Goal: Find specific page/section: Find specific page/section

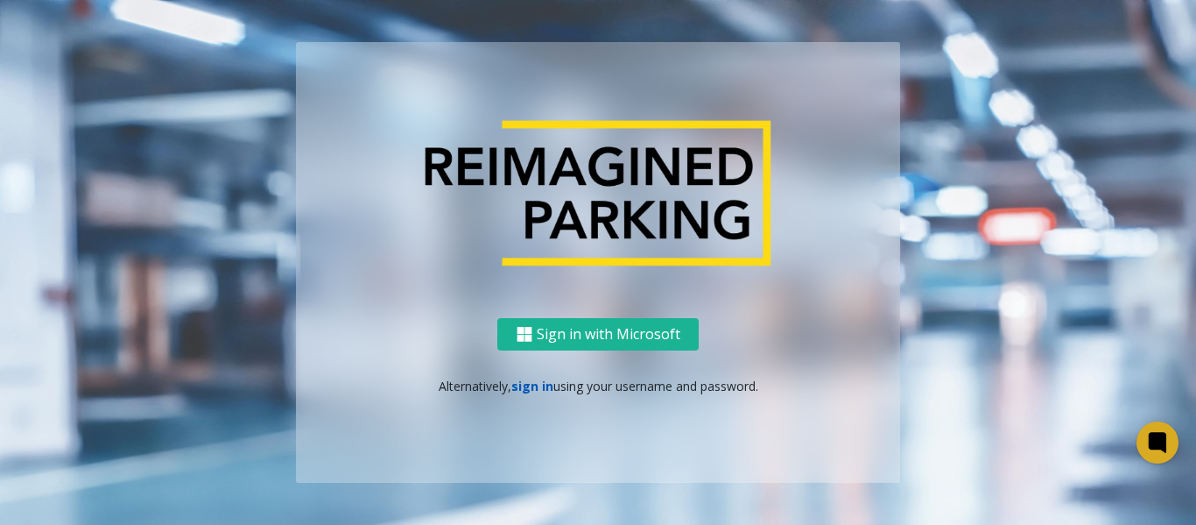
click at [533, 384] on link "sign in" at bounding box center [532, 385] width 42 height 17
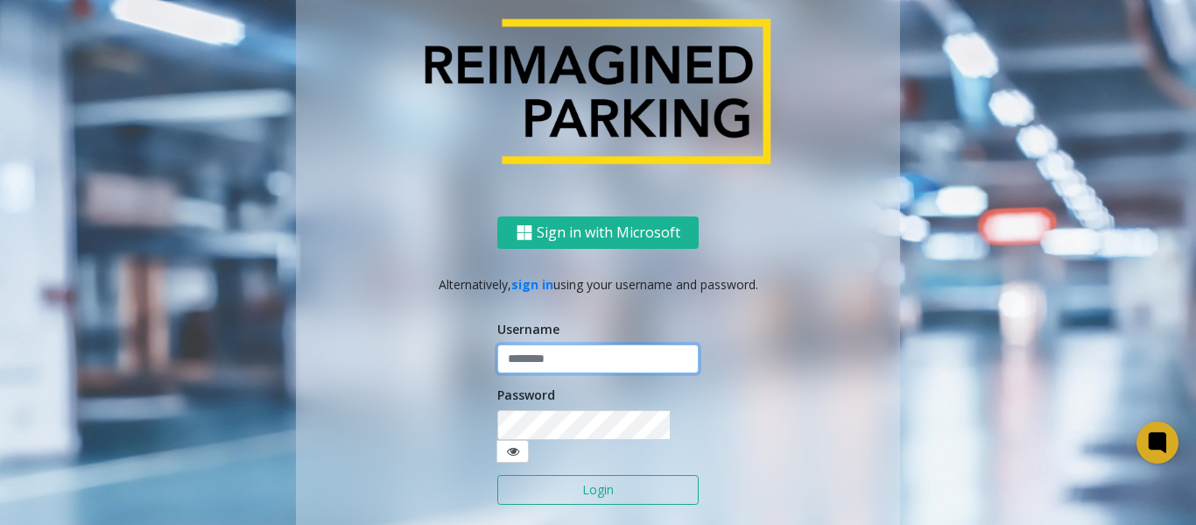
type input "*****"
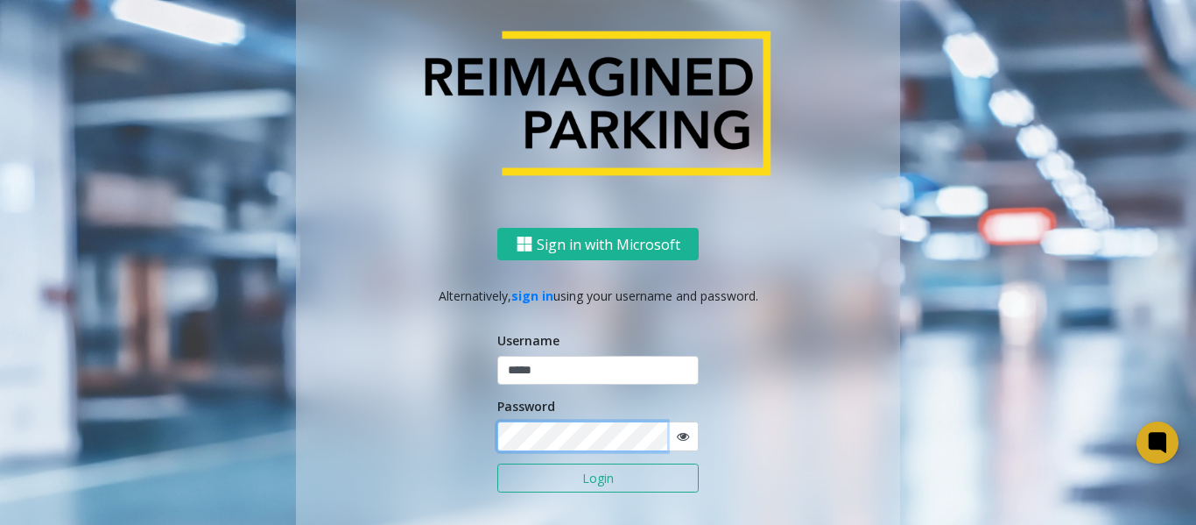
click at [497, 463] on button "Login" at bounding box center [597, 478] width 201 height 30
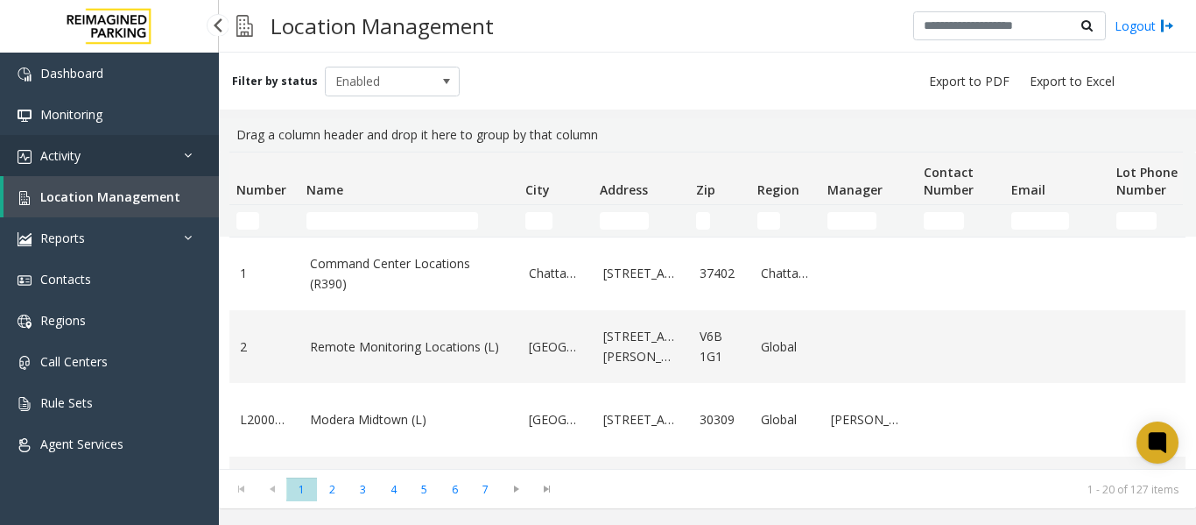
click at [76, 155] on span "Activity" at bounding box center [60, 155] width 40 height 17
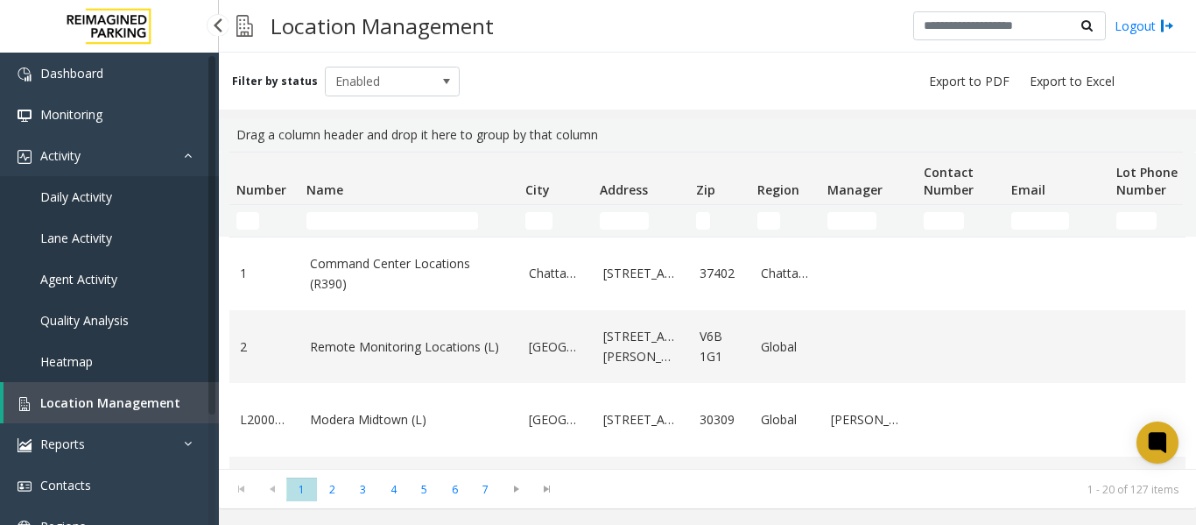
click at [79, 201] on span "Daily Activity" at bounding box center [76, 196] width 72 height 17
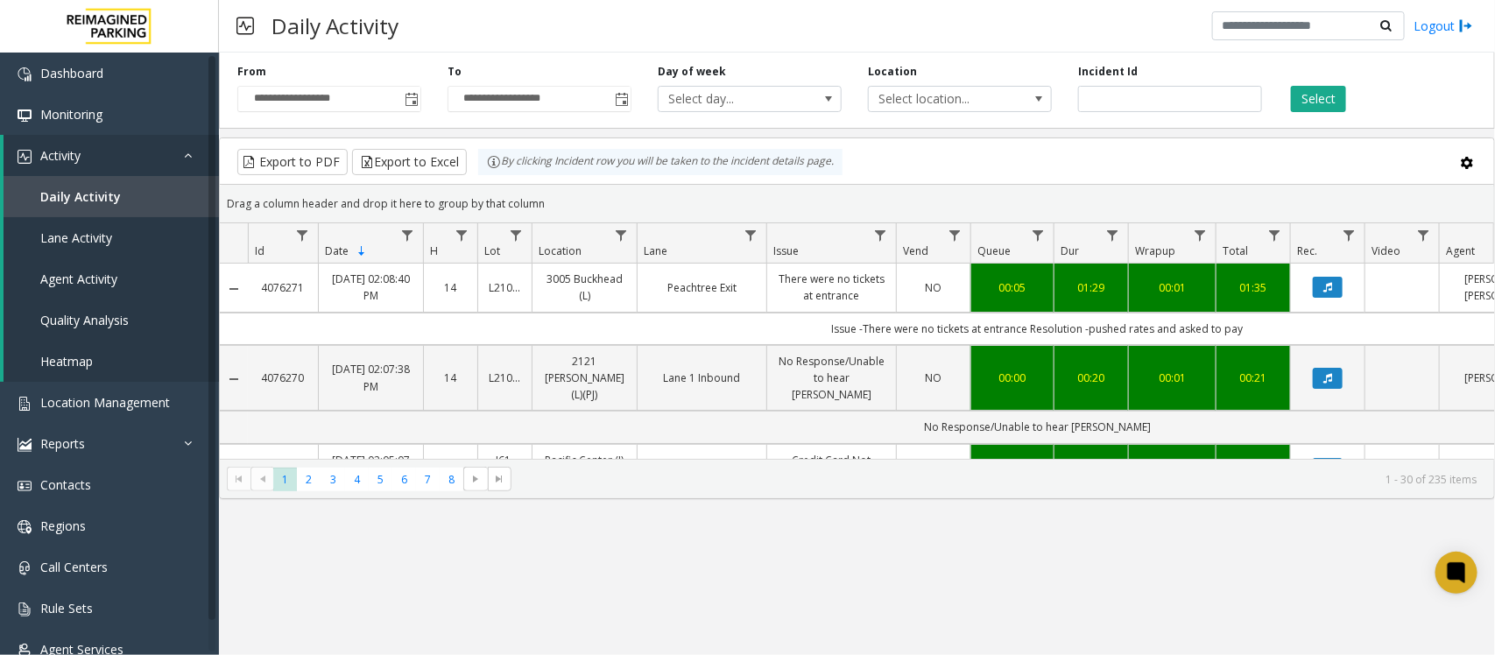
click at [502, 32] on div "Daily Activity Logout" at bounding box center [857, 26] width 1276 height 53
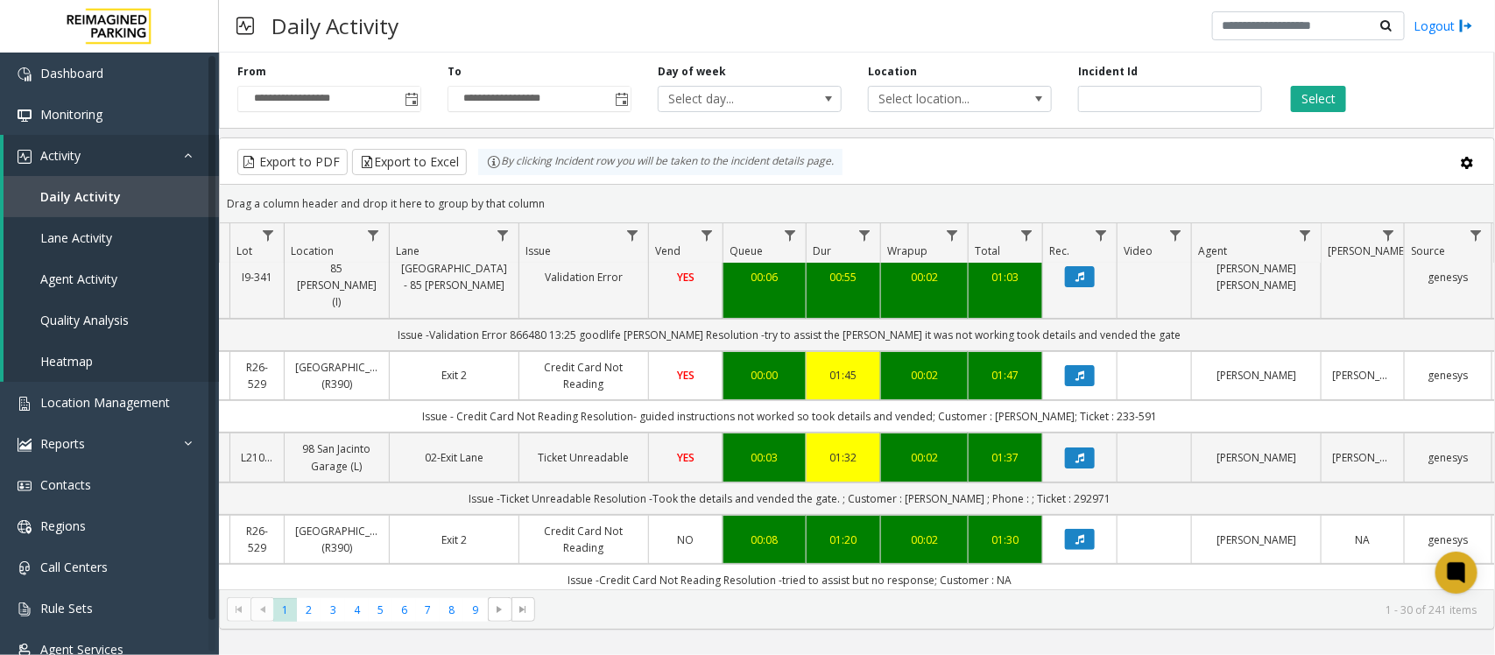
scroll to position [219, 248]
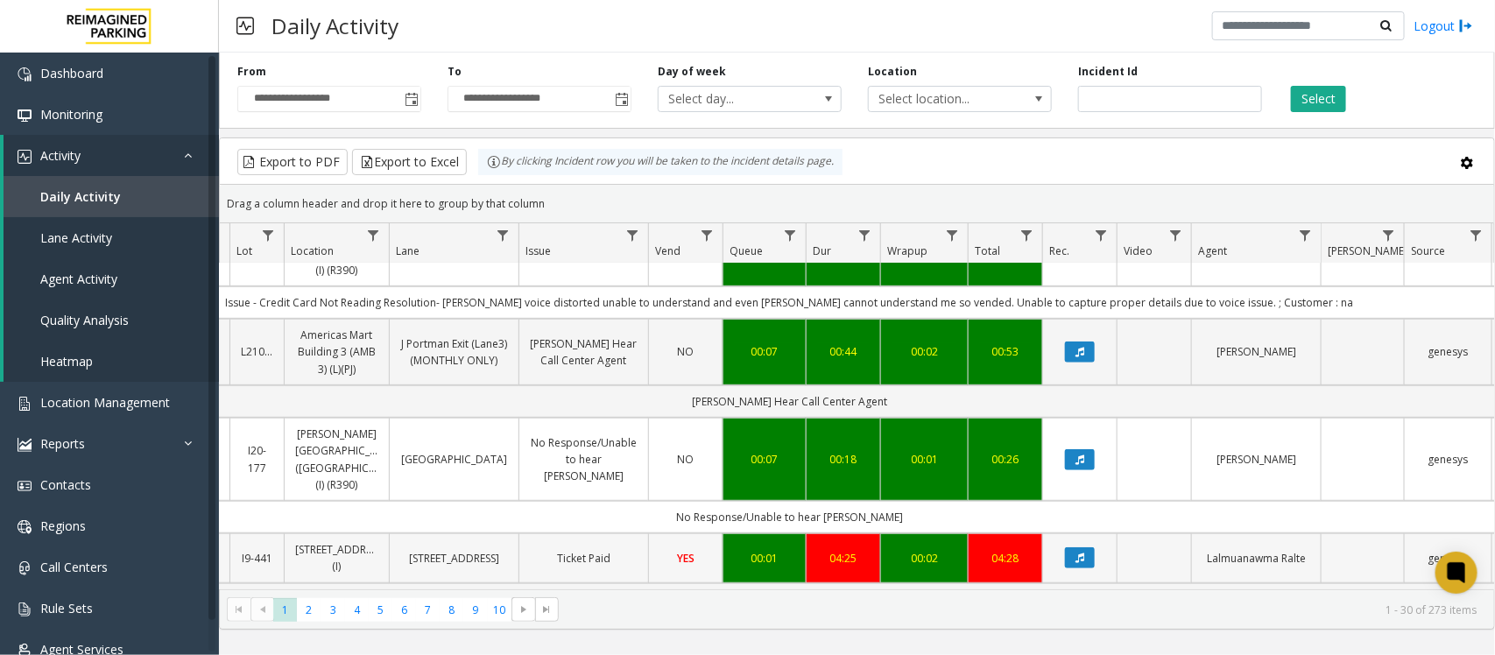
scroll to position [547, 248]
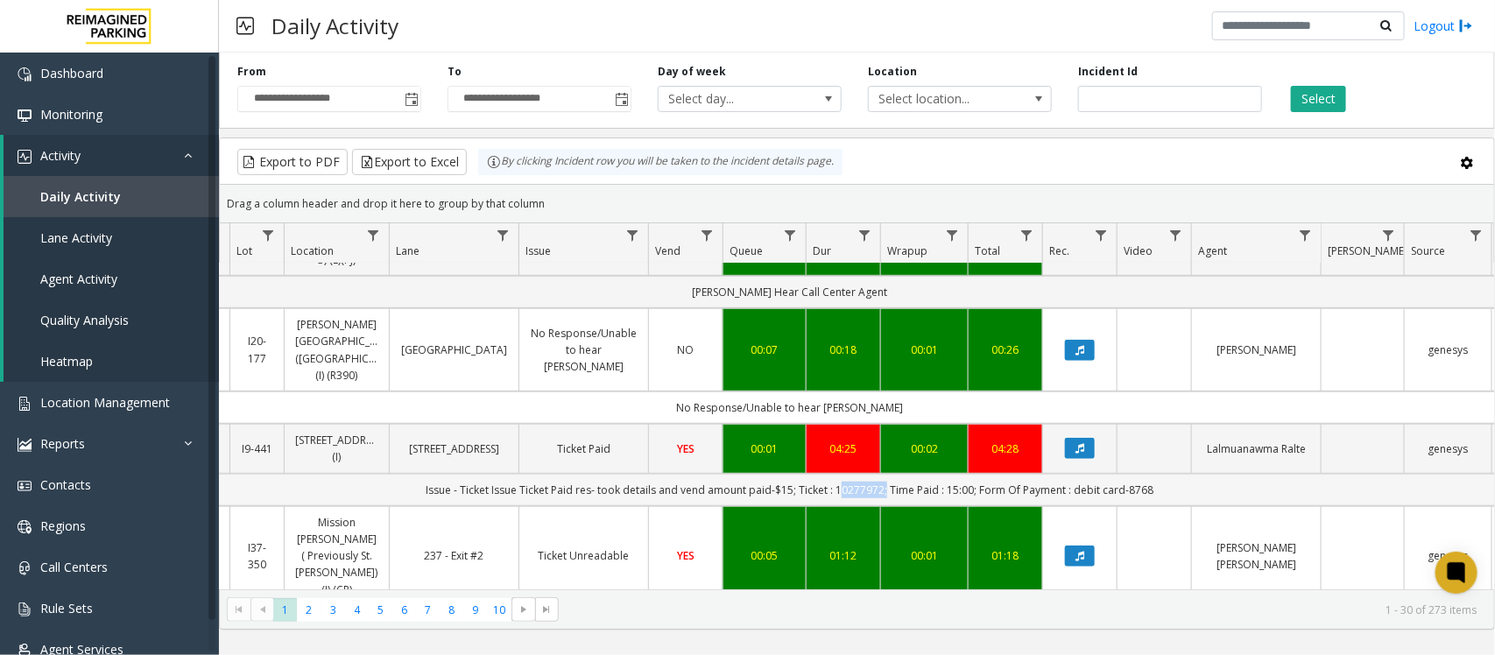
drag, startPoint x: 882, startPoint y: 448, endPoint x: 835, endPoint y: 444, distance: 47.4
click at [835, 474] on td "Issue - Ticket Issue Ticket Paid res- took details and vend amount paid-$15; Ti…" at bounding box center [789, 490] width 1579 height 32
copy td "10277972"
drag, startPoint x: 1156, startPoint y: 449, endPoint x: 1071, endPoint y: 448, distance: 85.0
click at [1071, 474] on td "Issue - Ticket Issue Ticket Paid res- took details and vend amount paid-$15; Ti…" at bounding box center [789, 490] width 1579 height 32
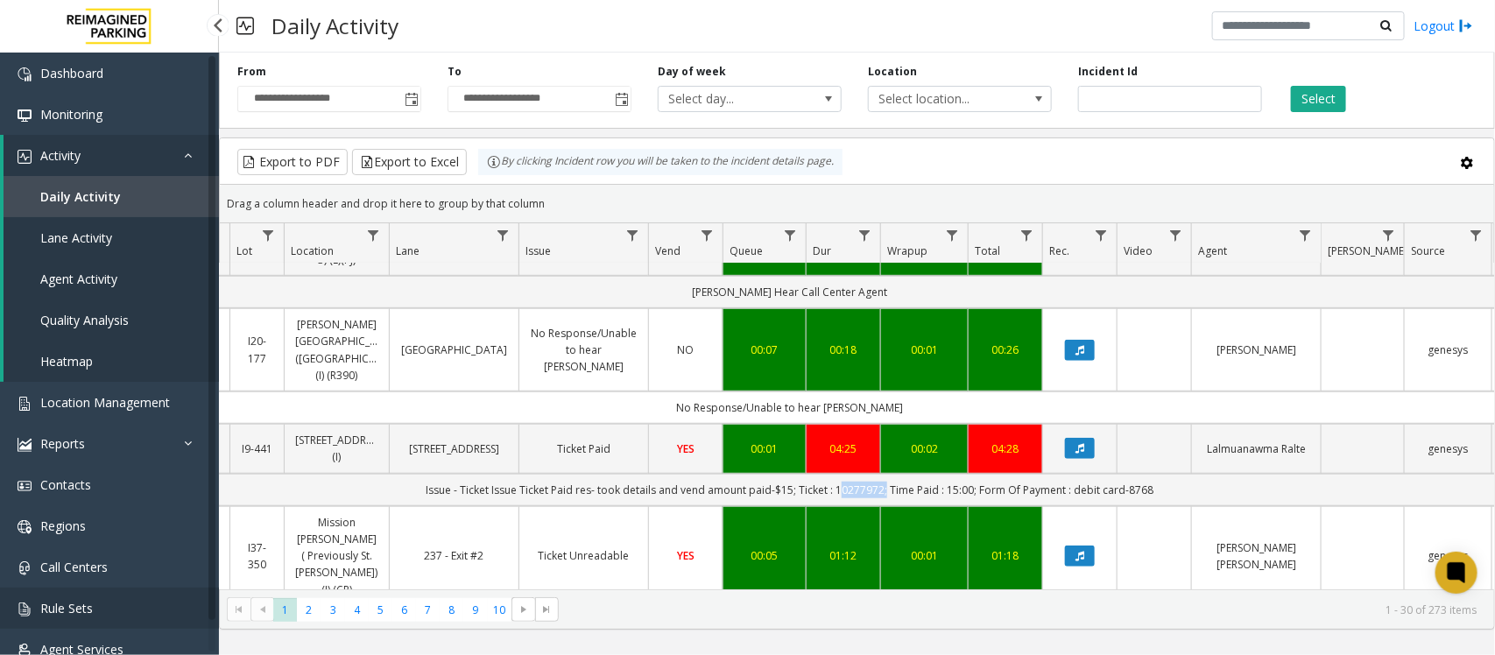
copy td "debit card-8768"
drag, startPoint x: 889, startPoint y: 445, endPoint x: 969, endPoint y: 447, distance: 80.6
click at [969, 474] on td "Issue - Ticket Issue Ticket Paid res- took details and vend amount paid-$15; Ti…" at bounding box center [789, 490] width 1579 height 32
copy td "Time Paid : 15:00"
drag, startPoint x: 789, startPoint y: 448, endPoint x: 708, endPoint y: 448, distance: 81.4
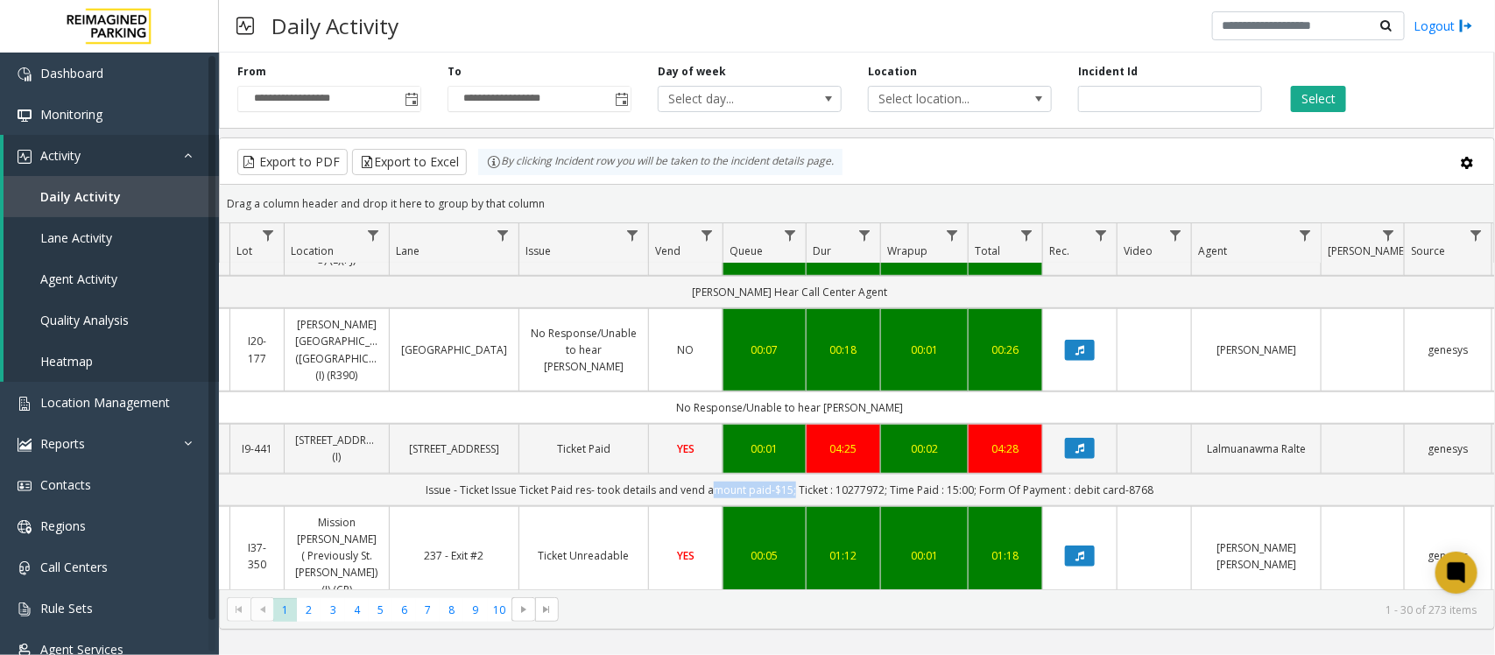
click at [708, 474] on td "Issue - Ticket Issue Ticket Paid res- took details and vend amount paid-$15; Ti…" at bounding box center [789, 490] width 1579 height 32
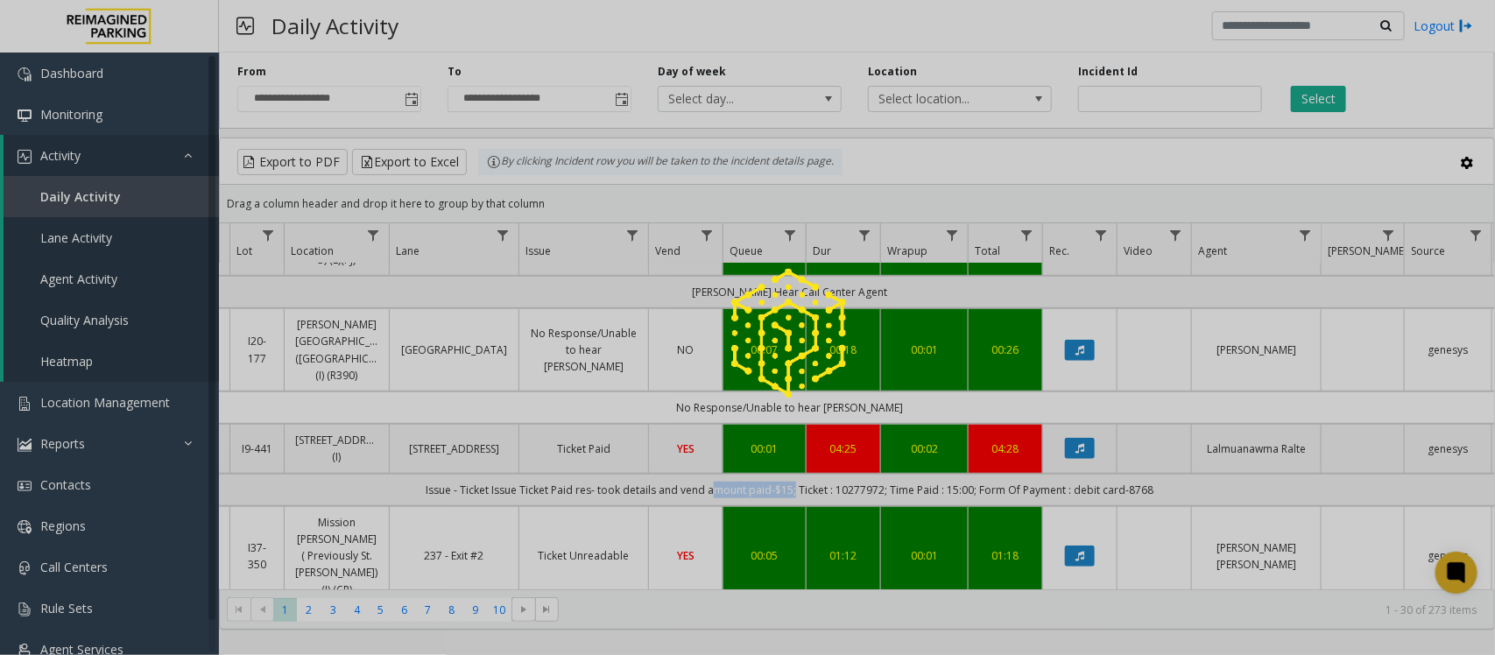
copy td "amount paid-$15"
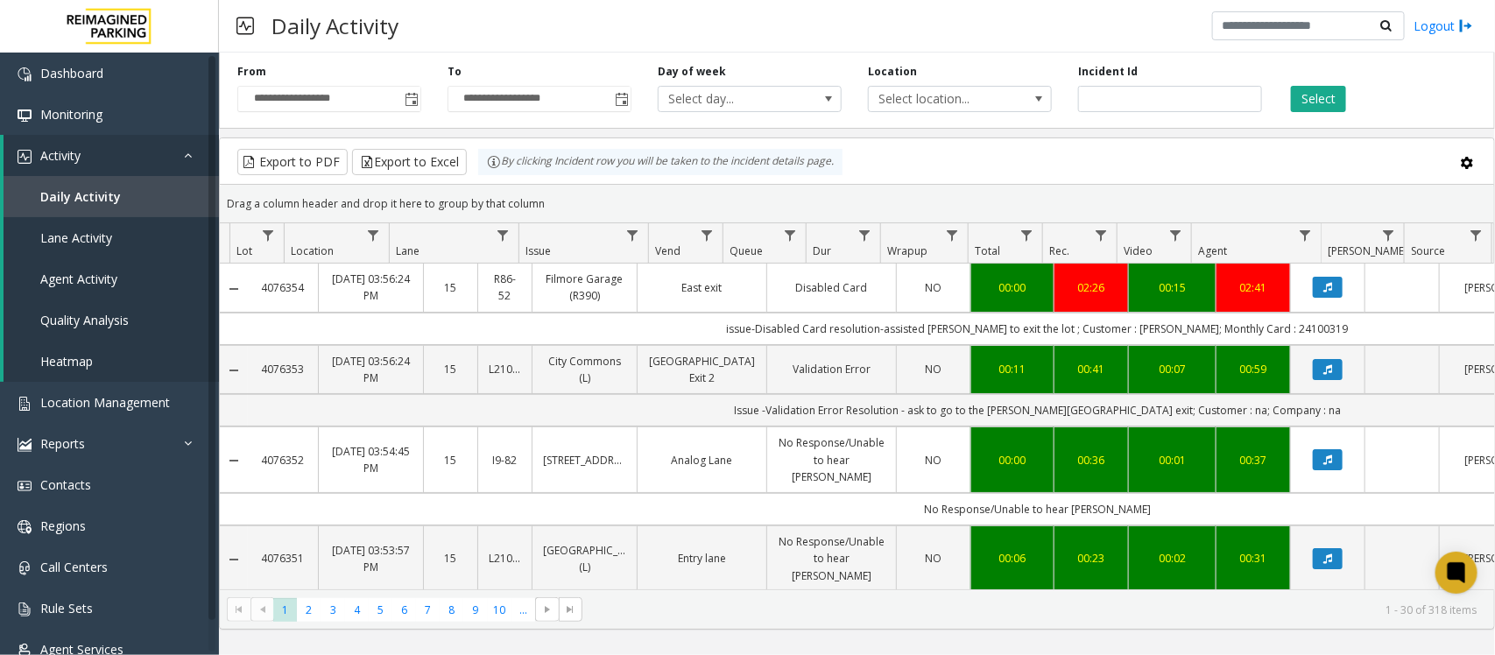
scroll to position [547, 248]
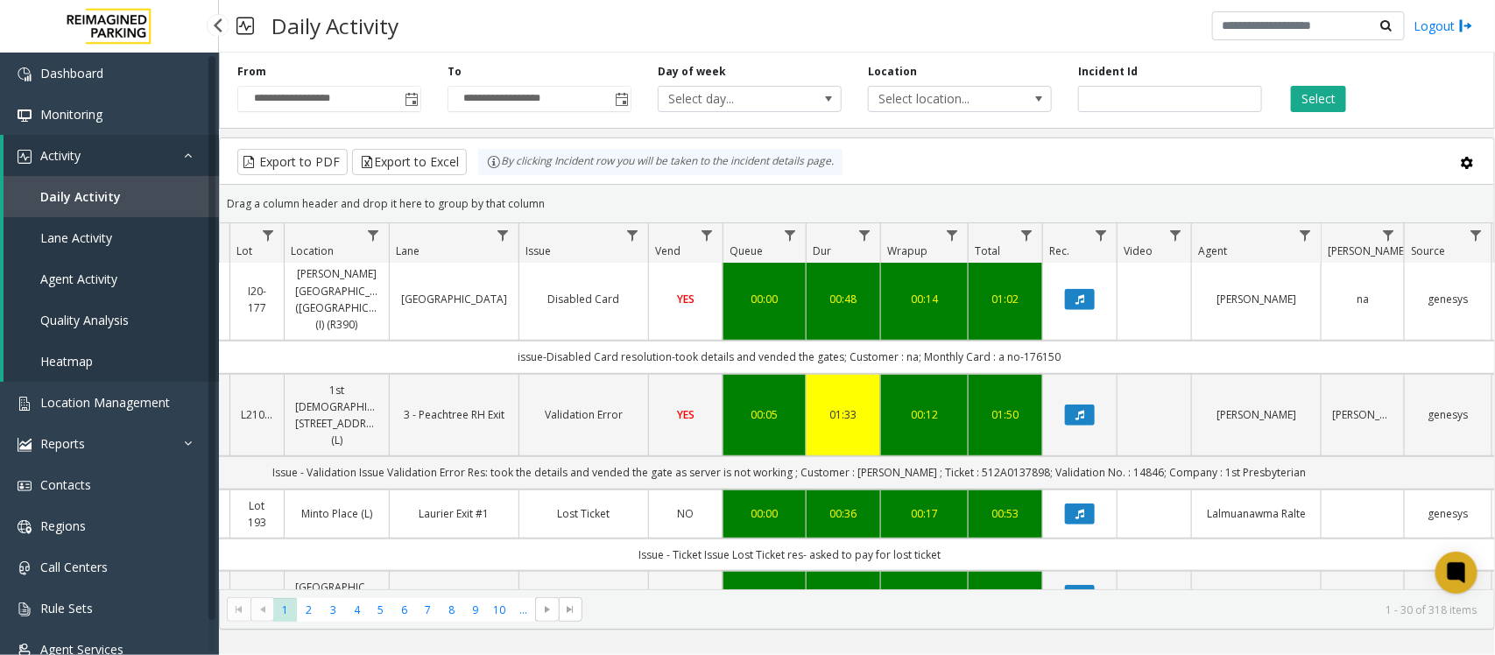
click at [108, 215] on link "Daily Activity" at bounding box center [111, 196] width 215 height 41
click at [127, 197] on link "Daily Activity" at bounding box center [111, 196] width 215 height 41
click at [129, 420] on link "Location Management" at bounding box center [109, 402] width 219 height 41
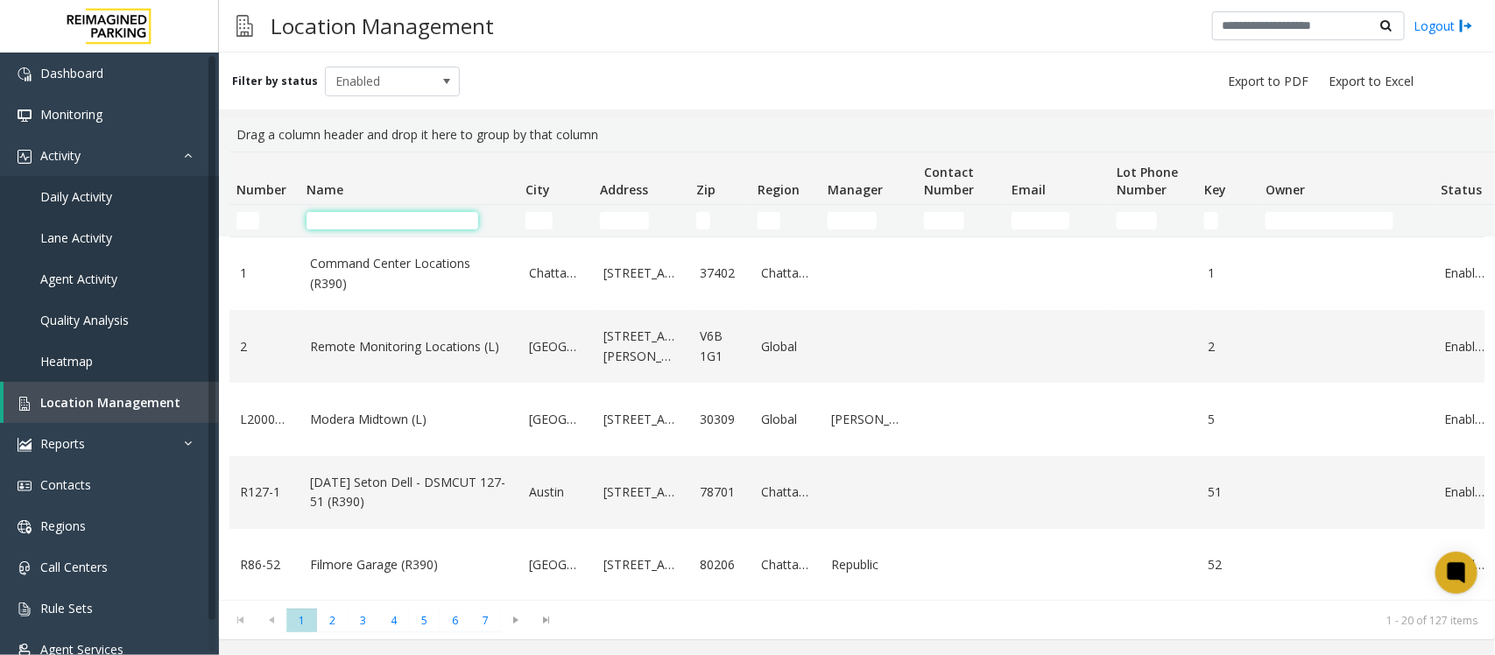
click at [405, 219] on input "Name Filter" at bounding box center [393, 221] width 172 height 18
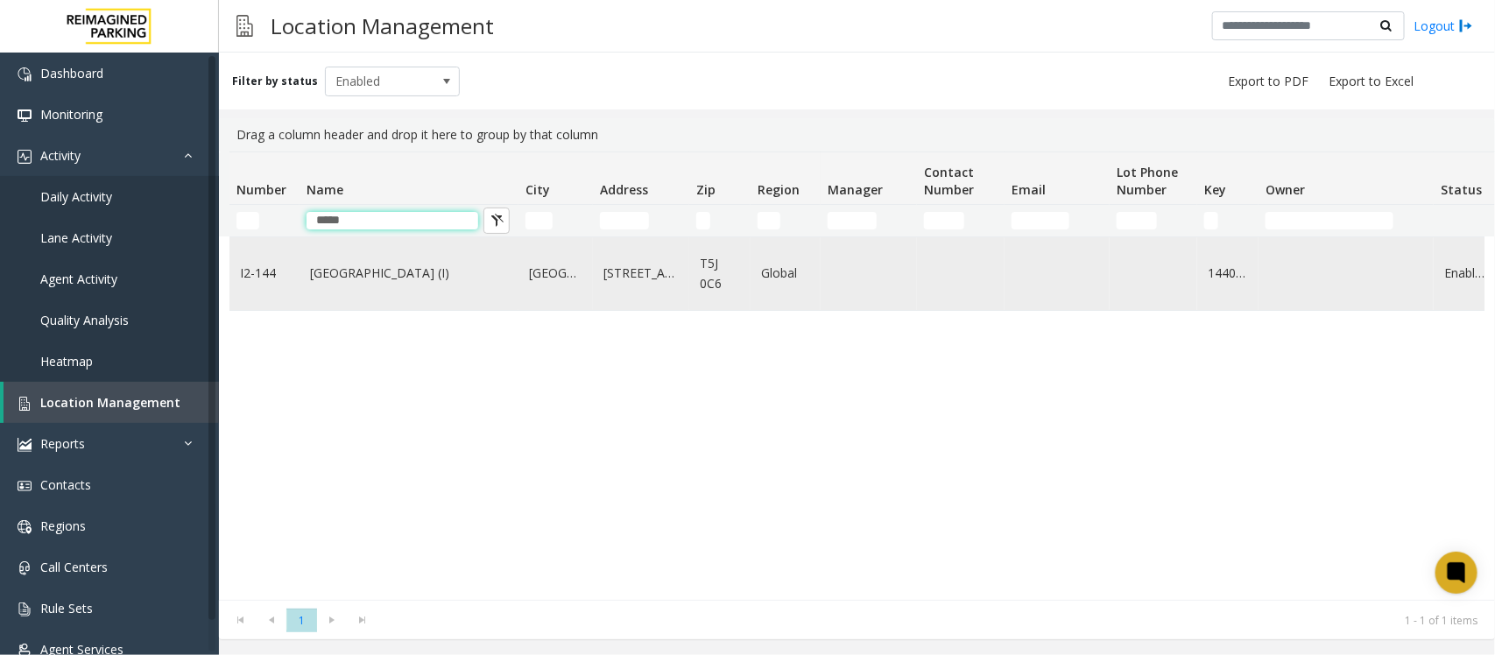
type input "*****"
click at [395, 264] on link "Mayfair Village South (I)" at bounding box center [409, 273] width 198 height 19
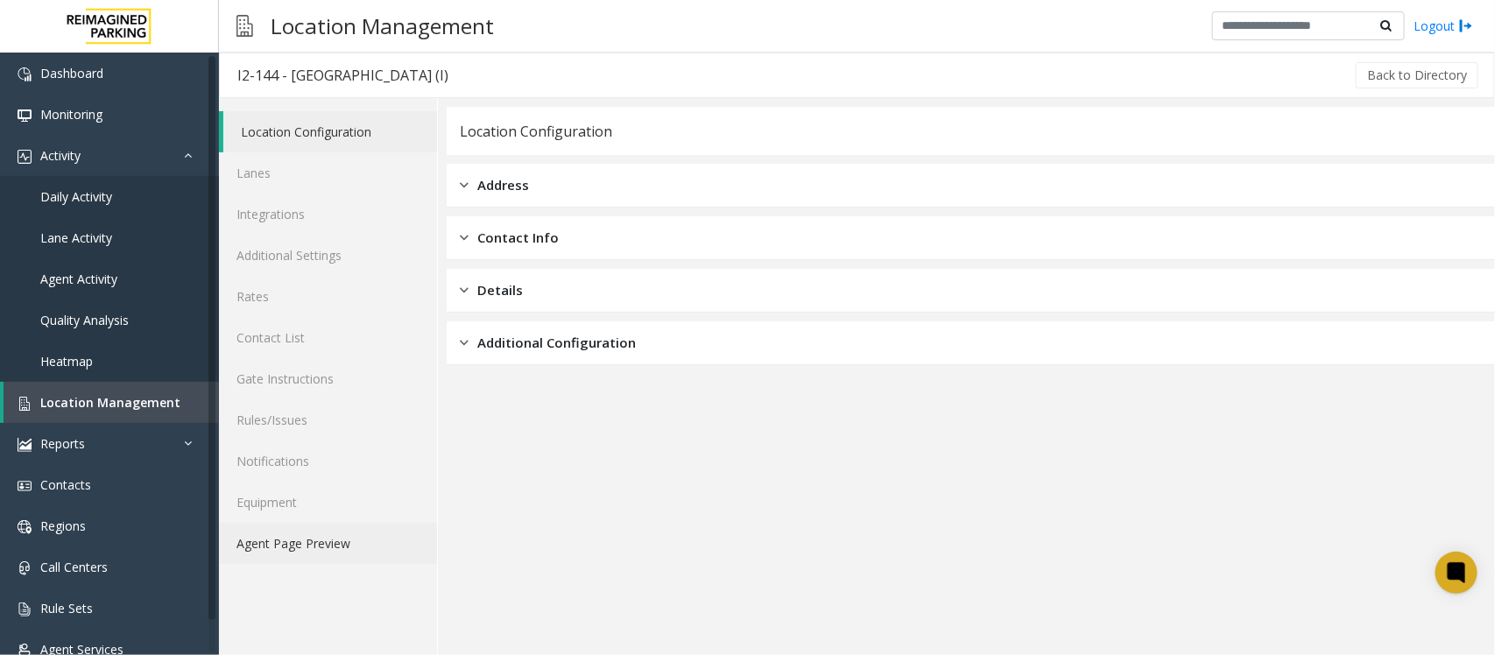
click at [322, 539] on link "Agent Page Preview" at bounding box center [328, 543] width 218 height 41
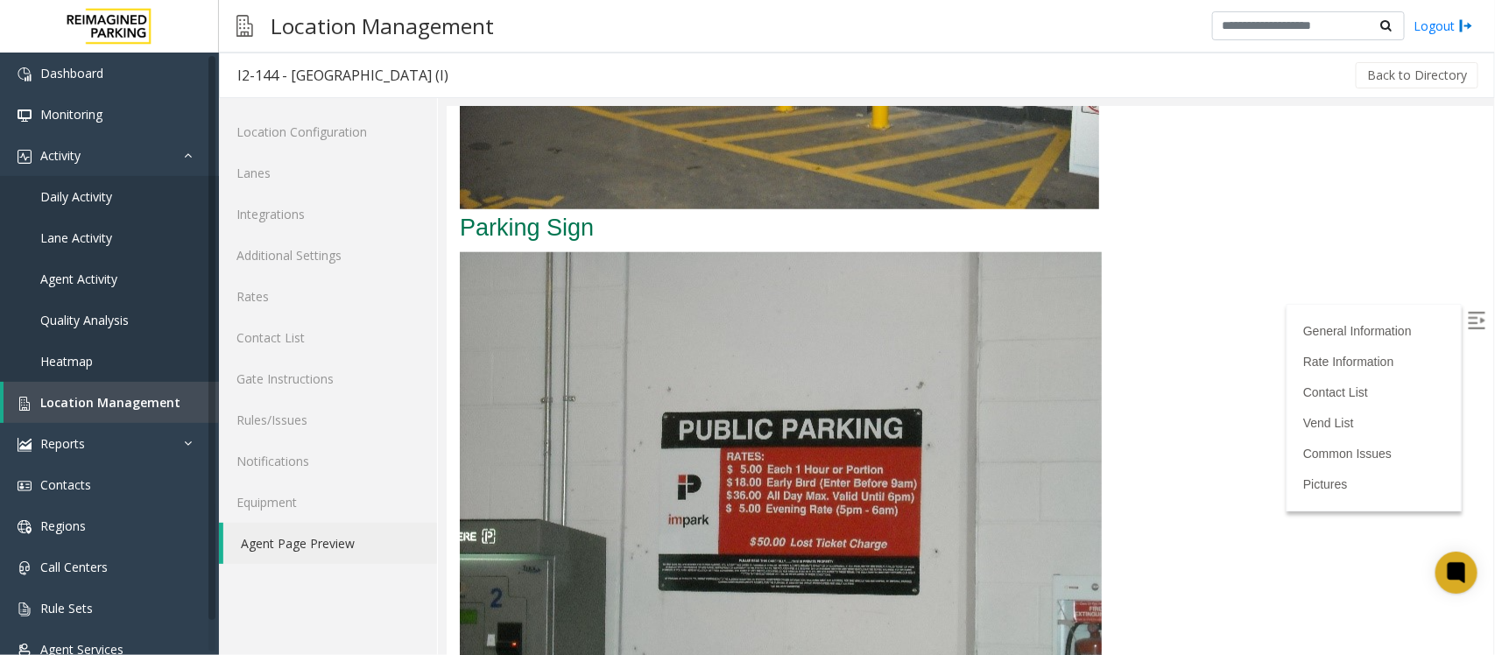
scroll to position [3792, 0]
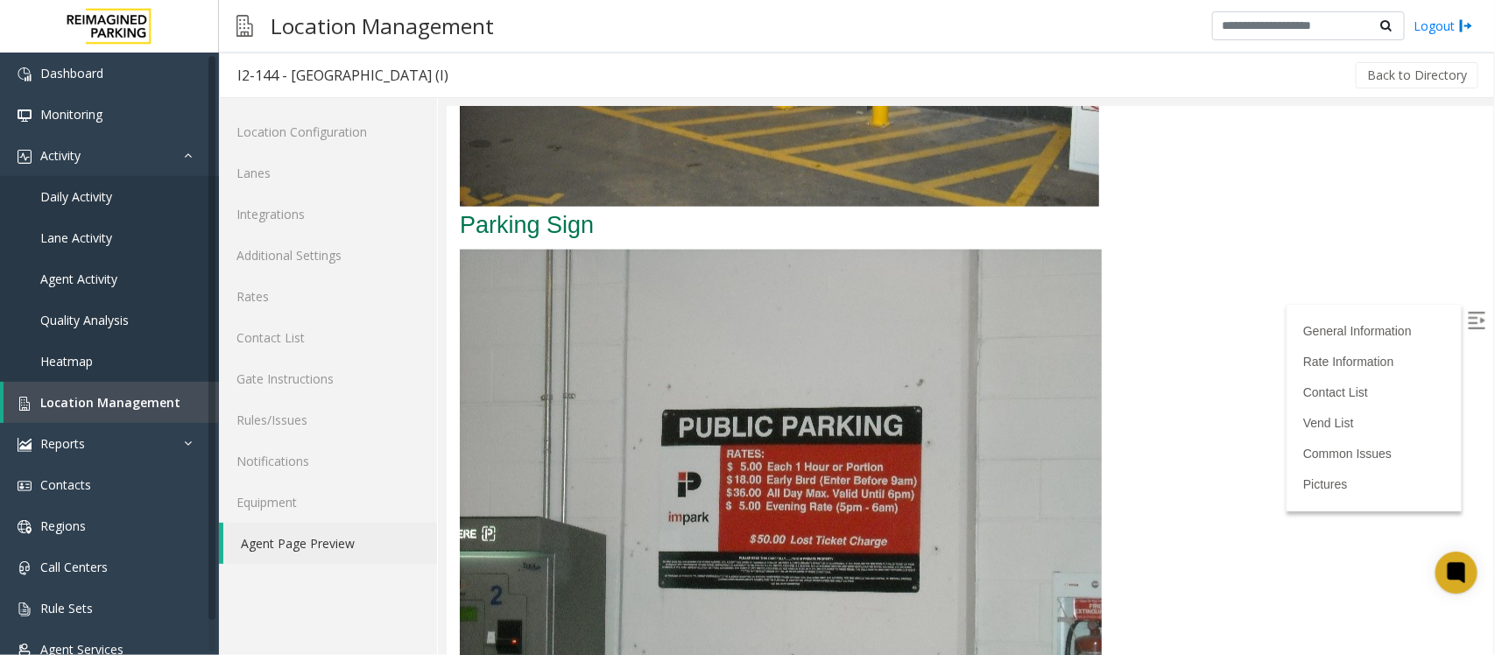
click at [1468, 322] on label at bounding box center [1477, 322] width 26 height 26
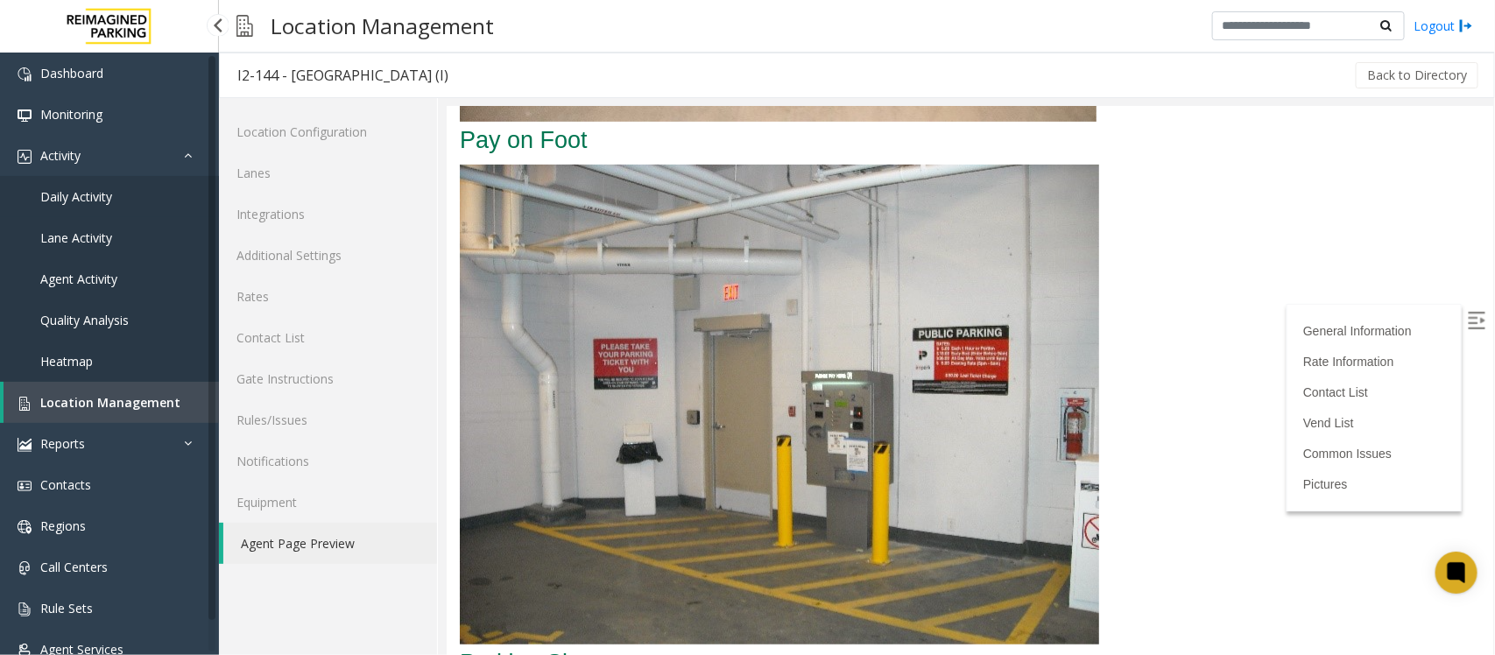
click at [105, 198] on span "Daily Activity" at bounding box center [76, 196] width 72 height 17
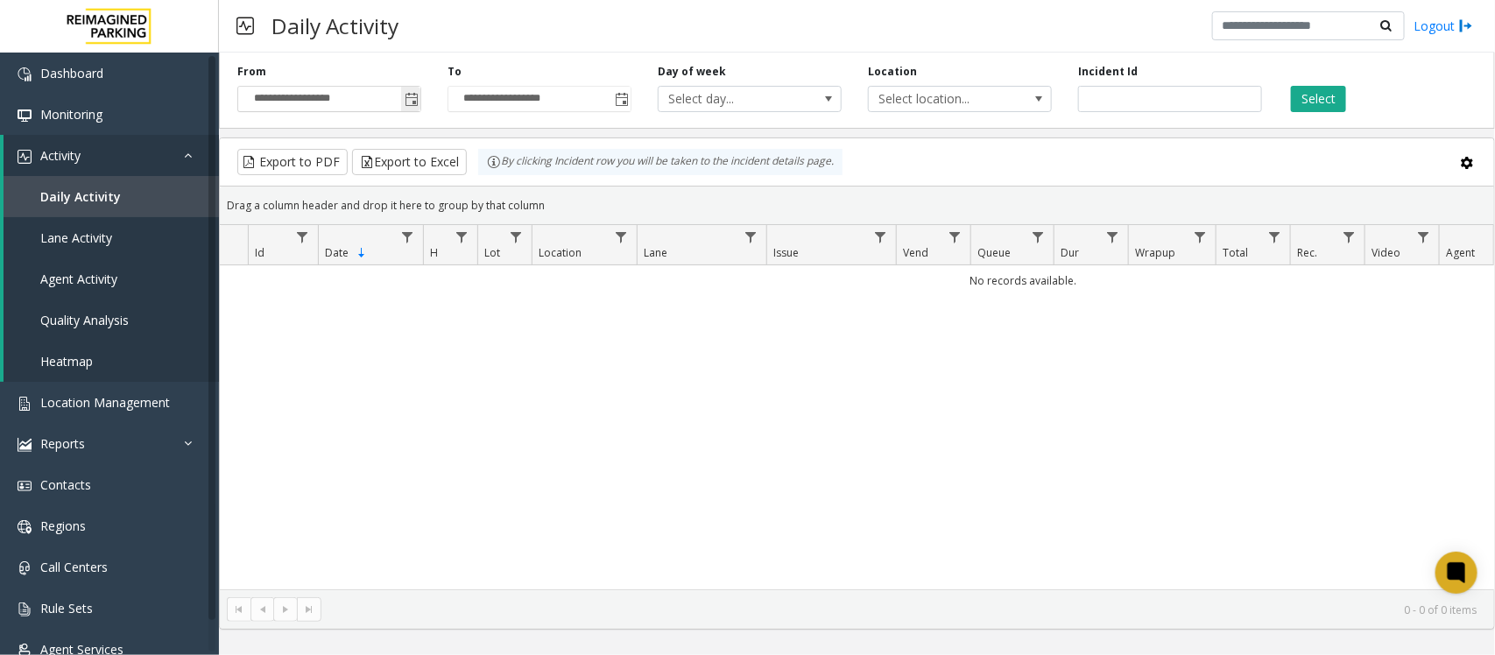
click at [408, 102] on span "Toggle popup" at bounding box center [412, 100] width 14 height 14
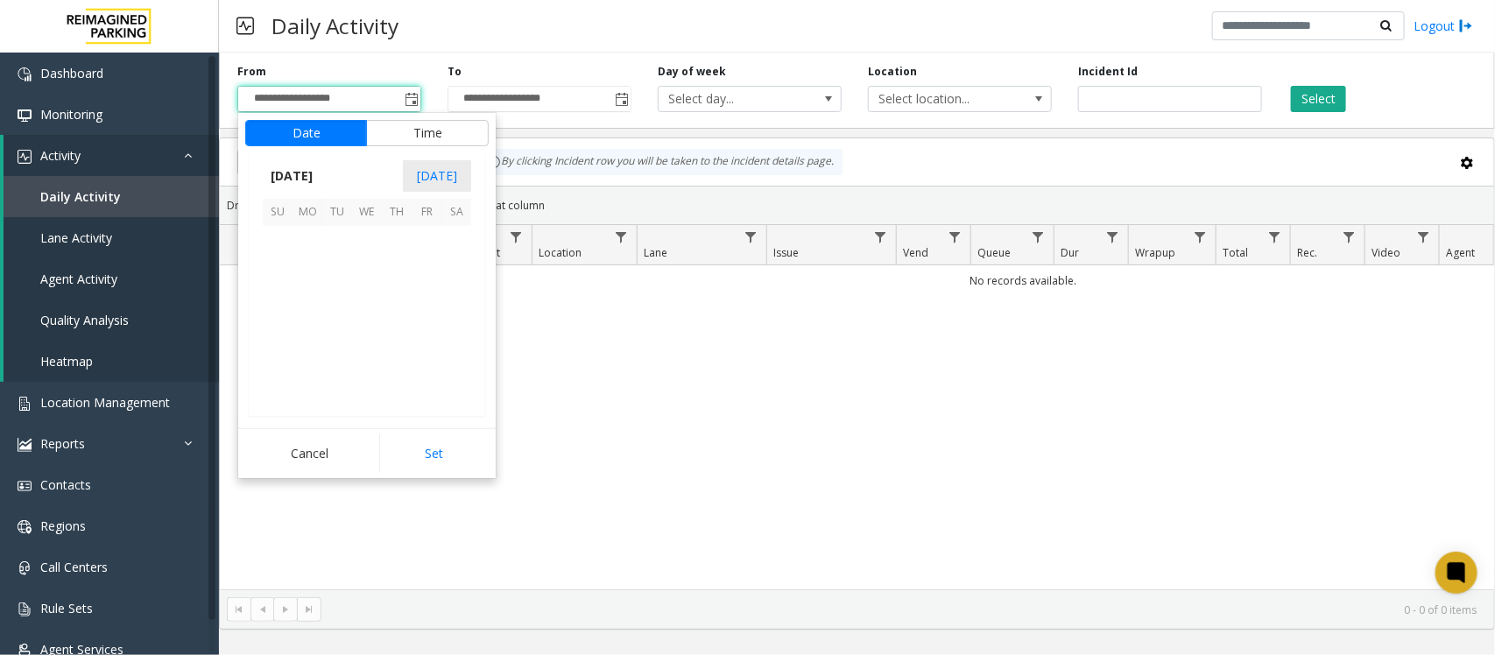
scroll to position [314168, 0]
click at [427, 276] on span "12" at bounding box center [427, 271] width 30 height 30
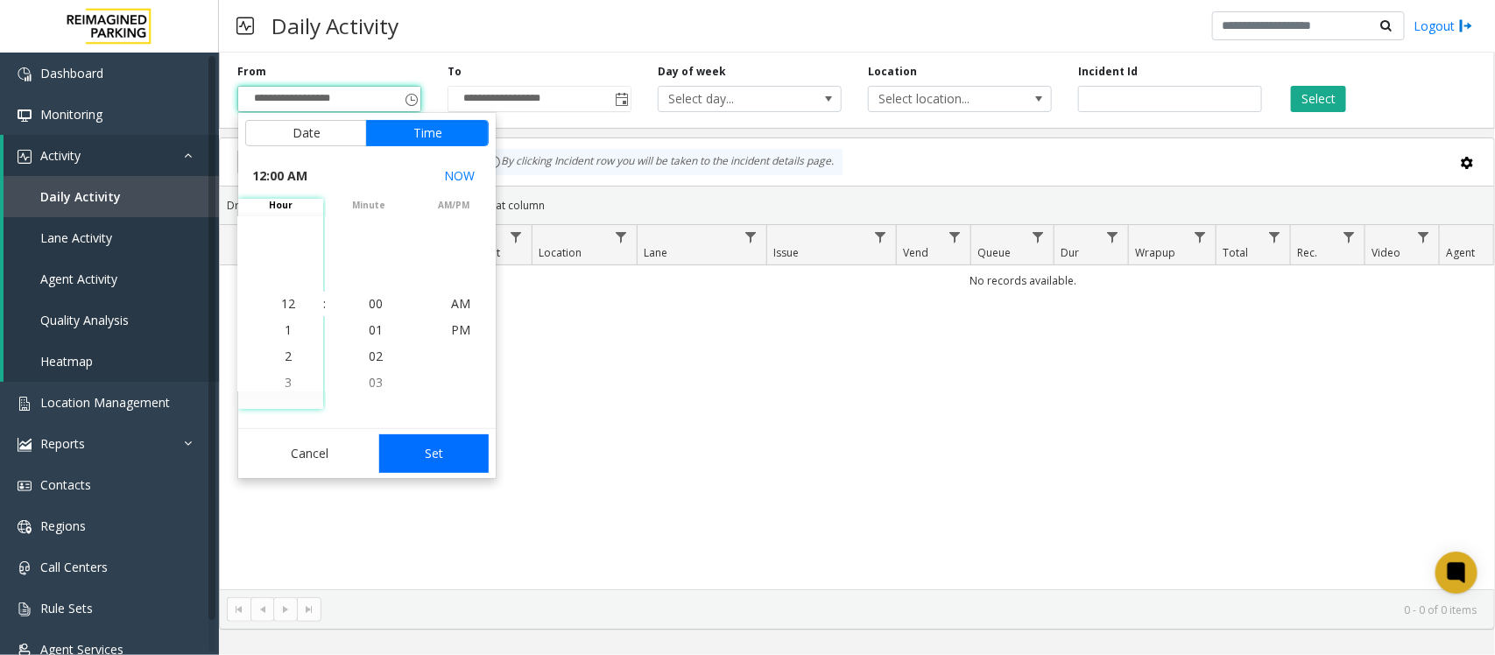
click at [457, 452] on button "Set" at bounding box center [434, 453] width 110 height 39
type input "**********"
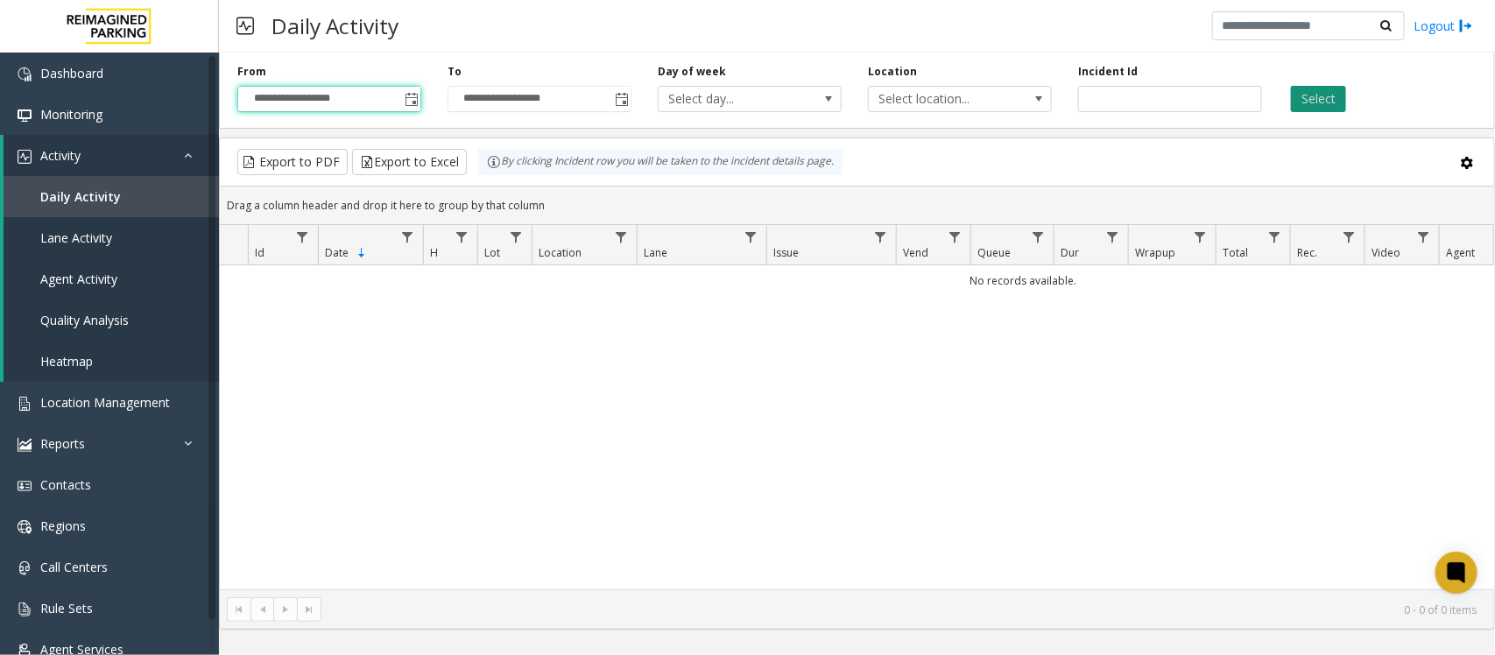
click at [1327, 99] on button "Select" at bounding box center [1318, 99] width 55 height 26
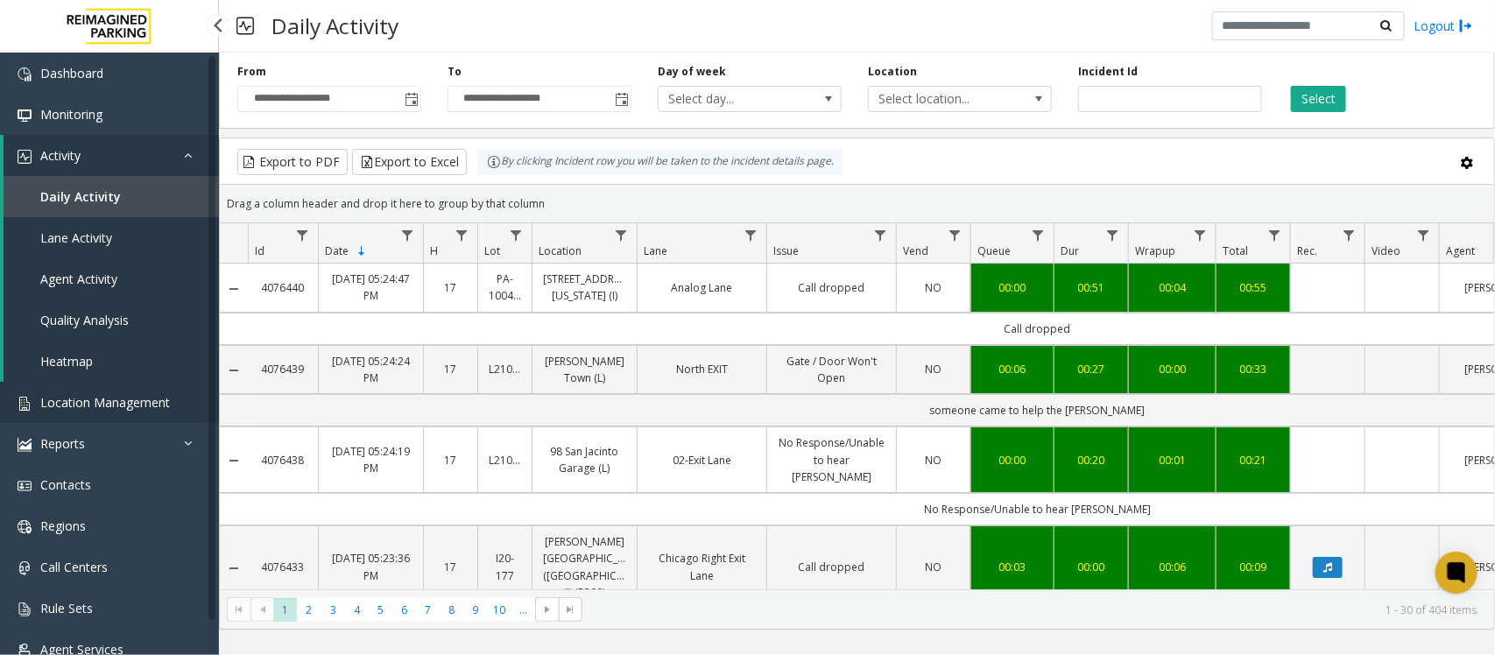
drag, startPoint x: 0, startPoint y: 0, endPoint x: 90, endPoint y: 403, distance: 412.8
click at [90, 403] on span "Location Management" at bounding box center [105, 402] width 130 height 17
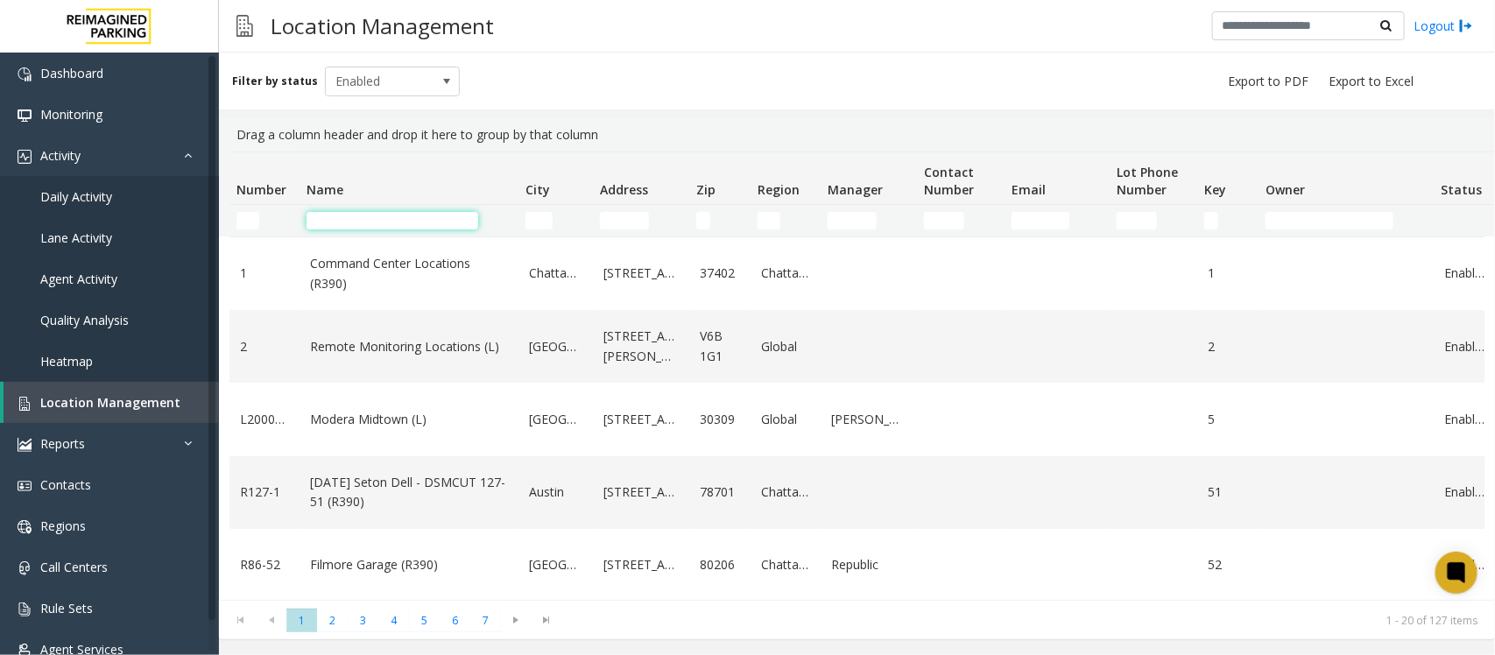
click at [366, 215] on input "Name Filter" at bounding box center [393, 221] width 172 height 18
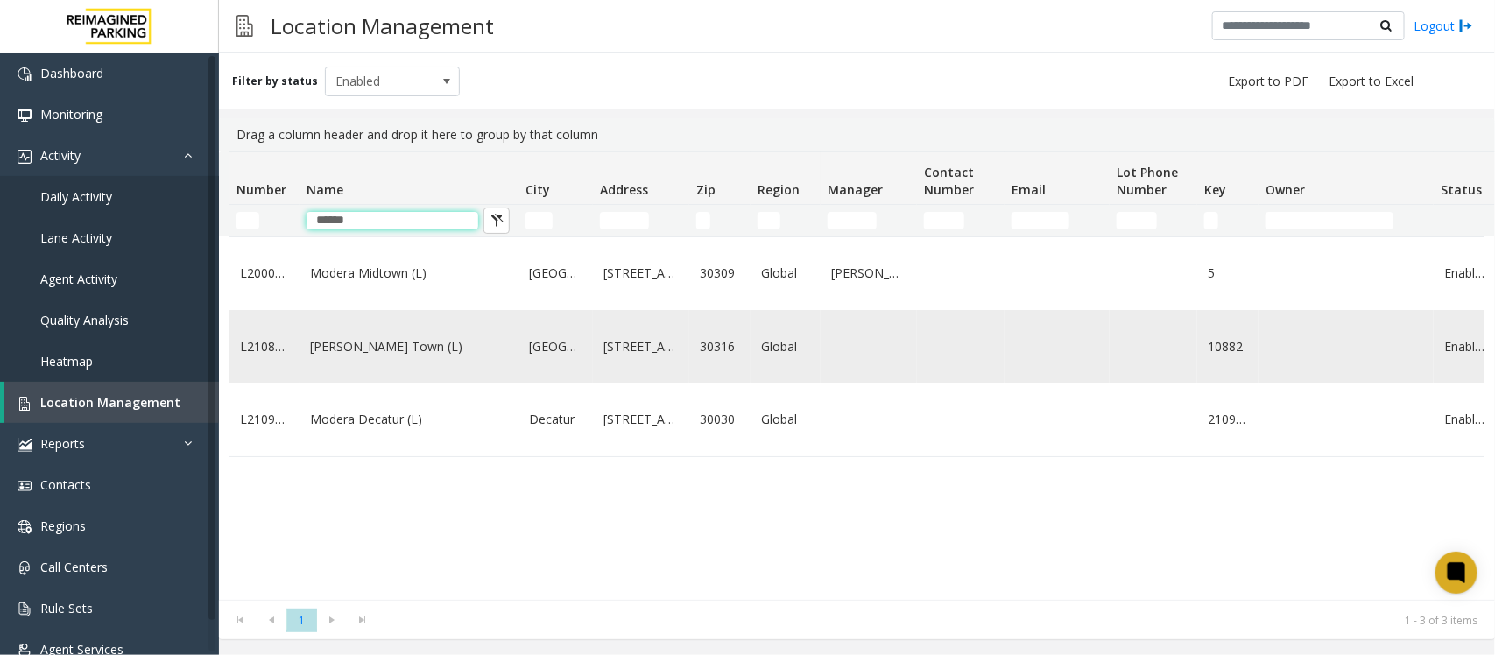
type input "******"
click at [421, 375] on td "[PERSON_NAME] Town (L)" at bounding box center [409, 346] width 219 height 73
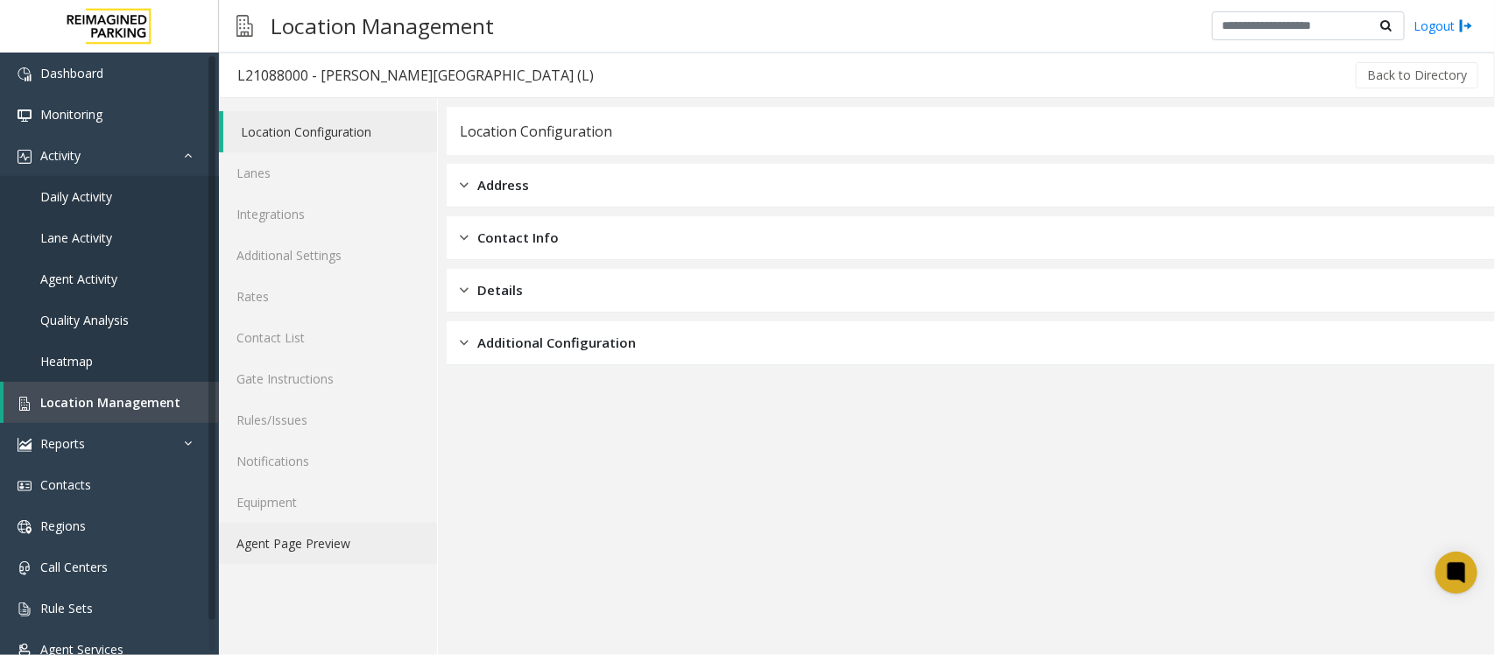
click at [321, 545] on link "Agent Page Preview" at bounding box center [328, 543] width 218 height 41
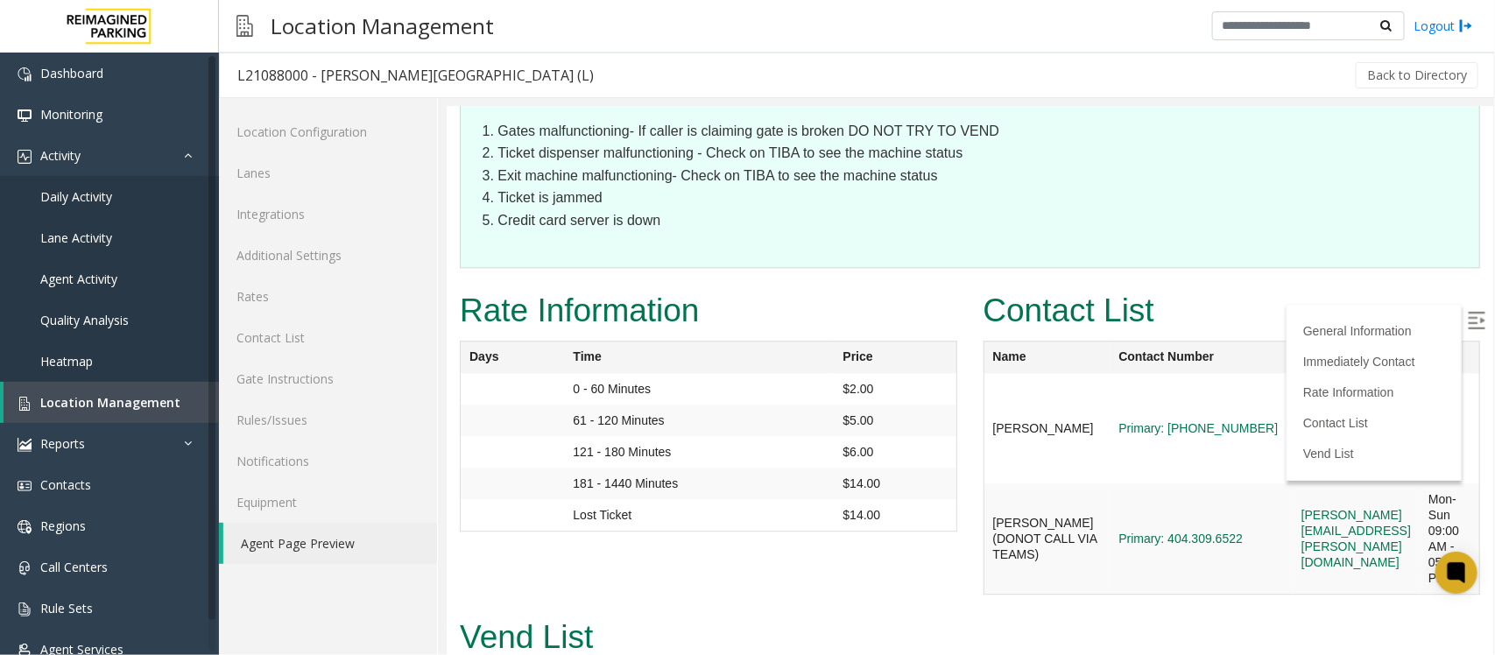
scroll to position [1753, 0]
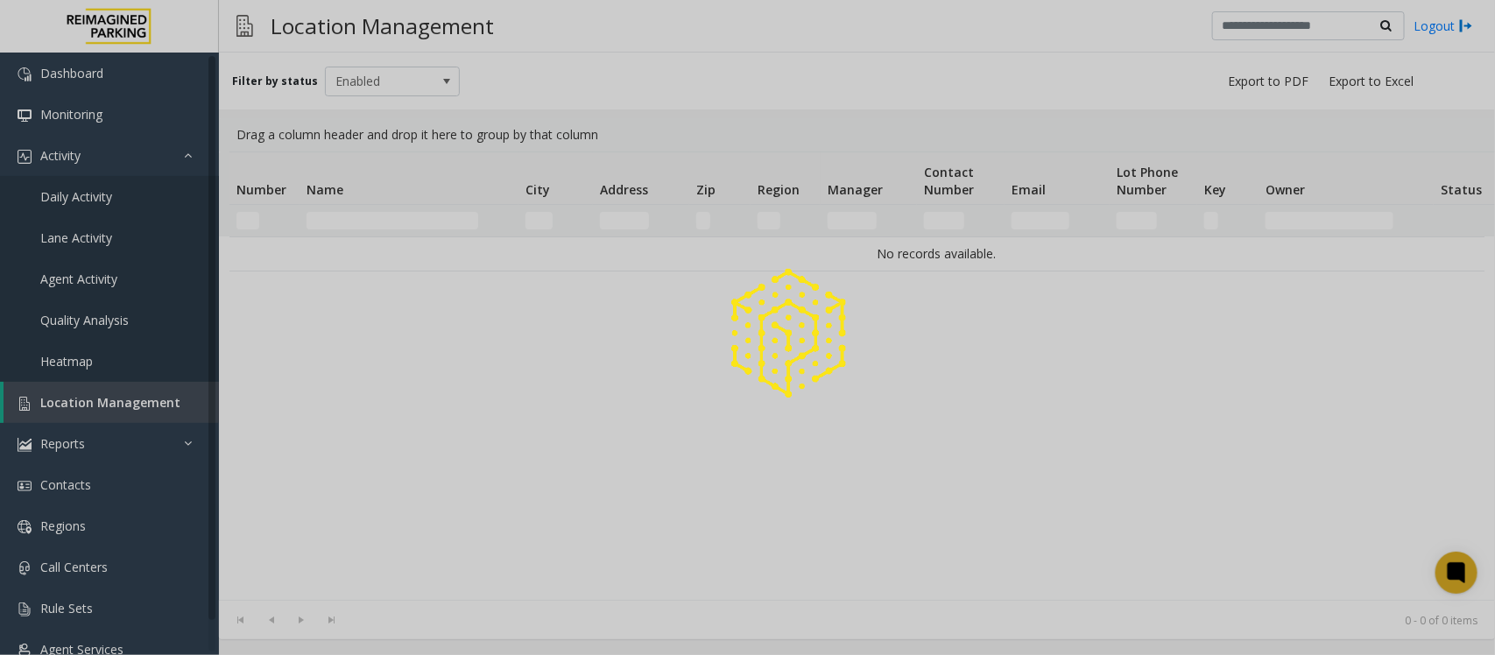
click at [394, 219] on div at bounding box center [747, 327] width 1495 height 655
click at [394, 219] on input "Name Filter" at bounding box center [393, 221] width 172 height 18
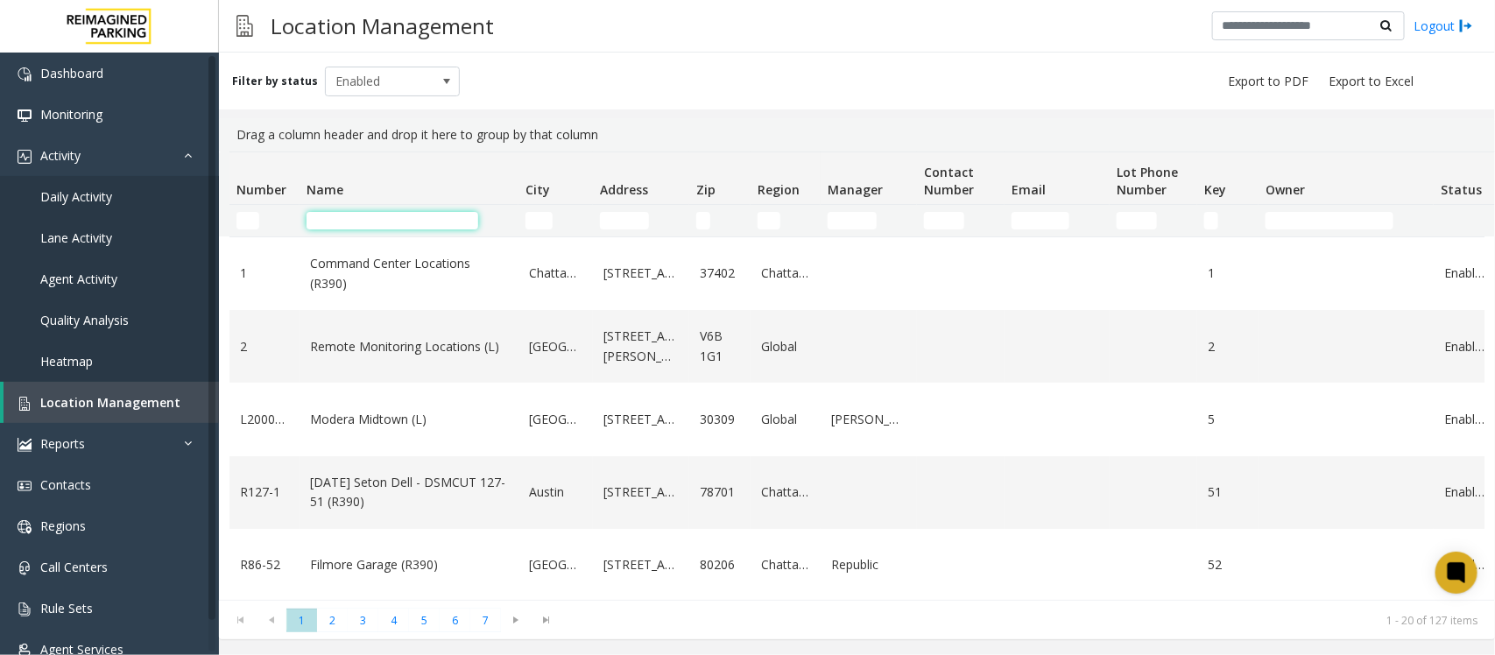
click at [370, 215] on input "Name Filter" at bounding box center [393, 221] width 172 height 18
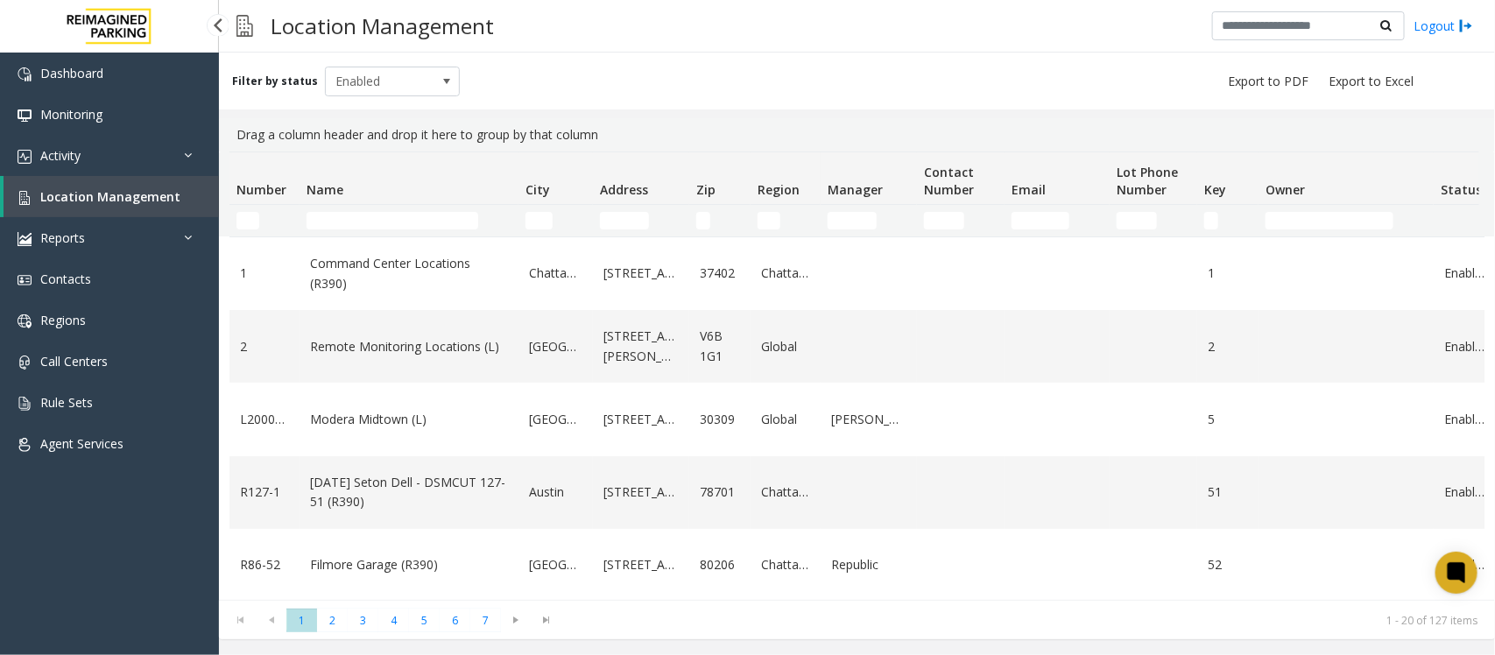
click at [106, 191] on span "Location Management" at bounding box center [110, 196] width 140 height 17
click at [368, 215] on input "Name Filter" at bounding box center [393, 221] width 172 height 18
click at [369, 215] on input "Name Filter" at bounding box center [393, 221] width 172 height 18
click at [352, 225] on input "Name Filter" at bounding box center [393, 221] width 172 height 18
click at [372, 222] on input "Name Filter" at bounding box center [393, 221] width 172 height 18
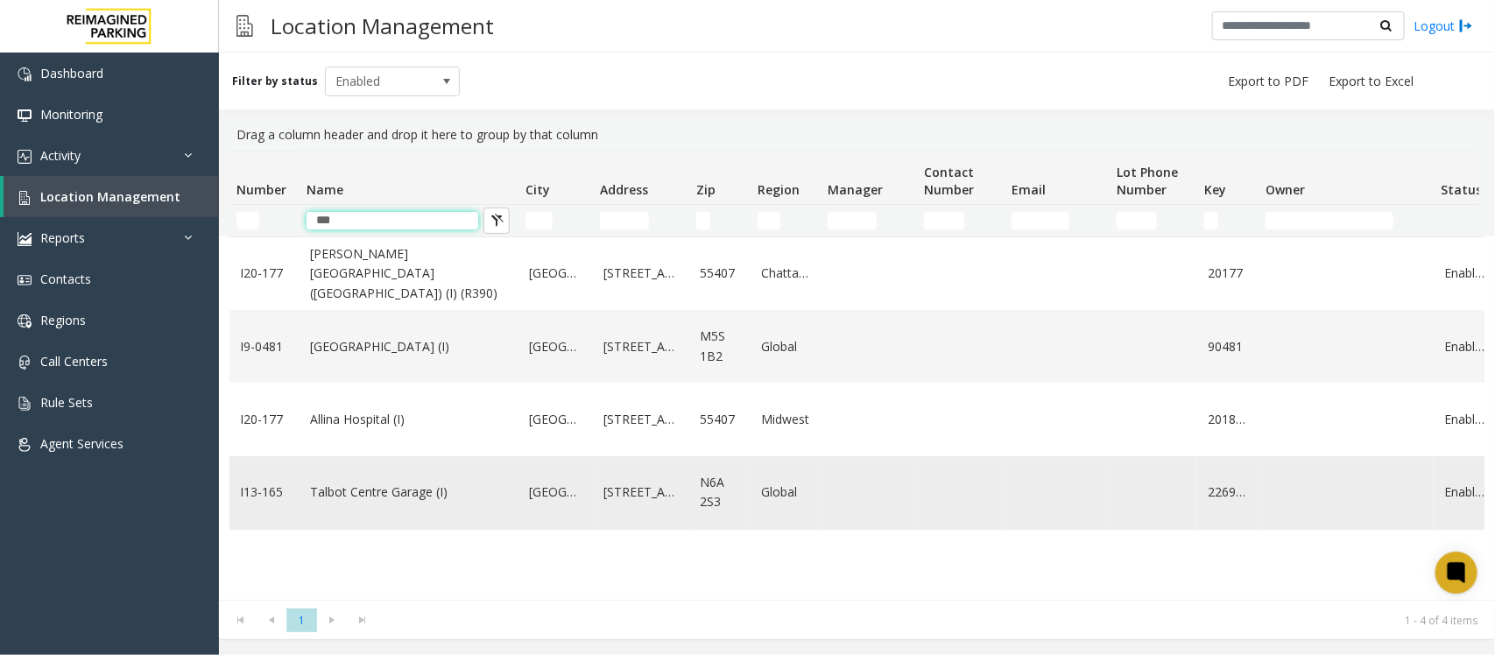
type input "***"
click at [387, 510] on td "Talbot Centre Garage (I)" at bounding box center [409, 492] width 219 height 73
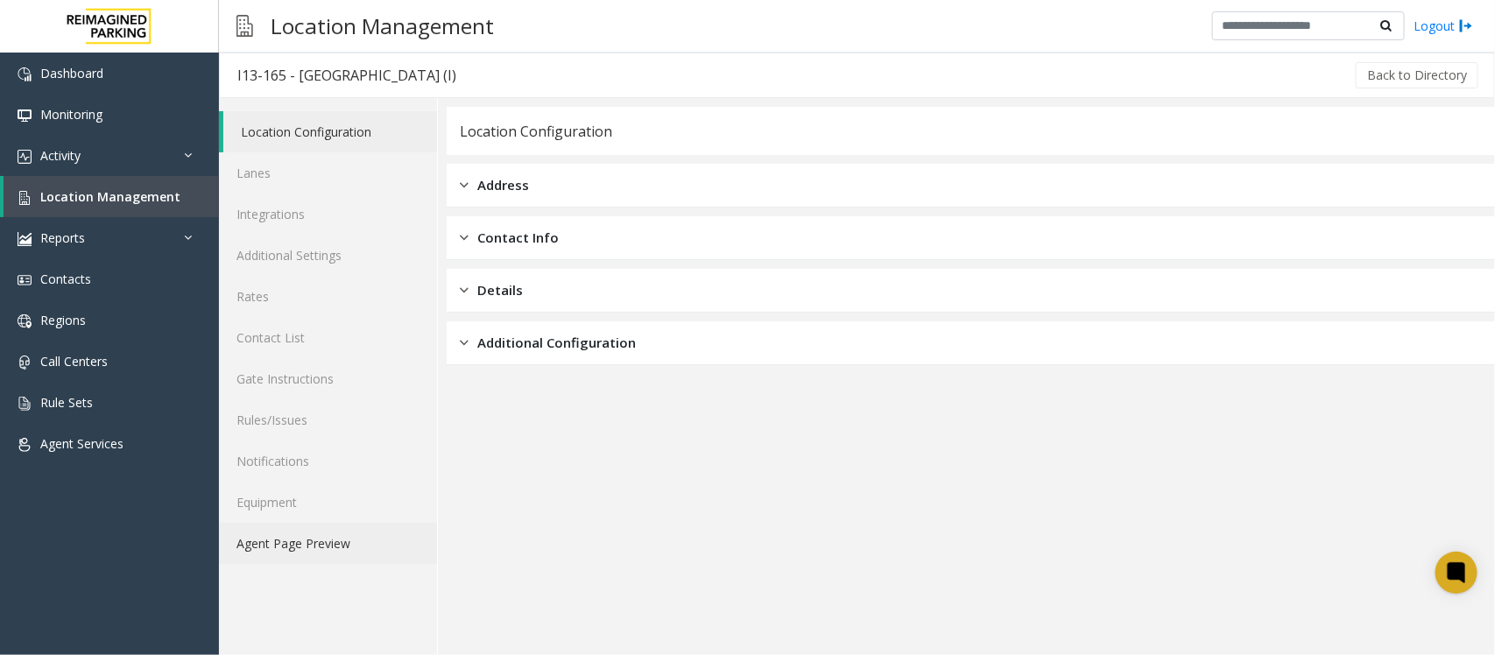
click at [300, 536] on link "Agent Page Preview" at bounding box center [328, 543] width 218 height 41
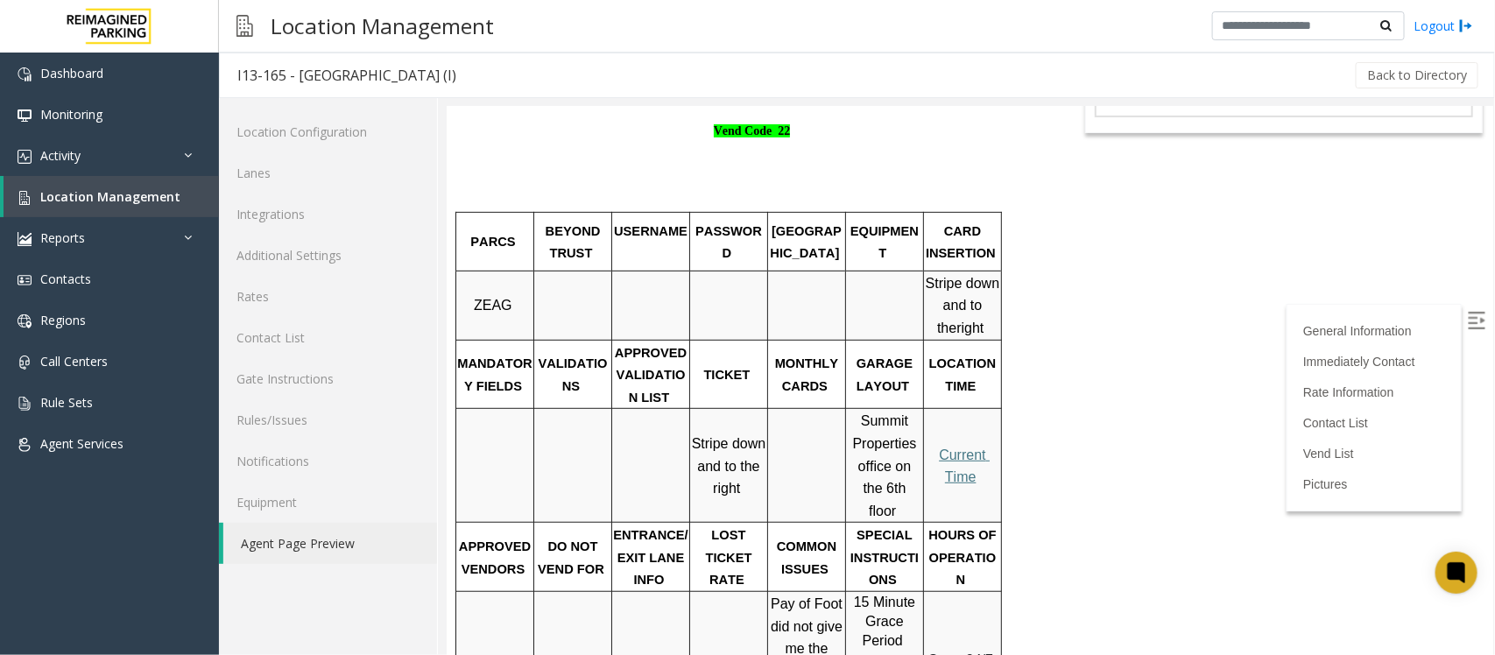
scroll to position [328, 0]
click at [286, 303] on link "Rates" at bounding box center [328, 296] width 218 height 41
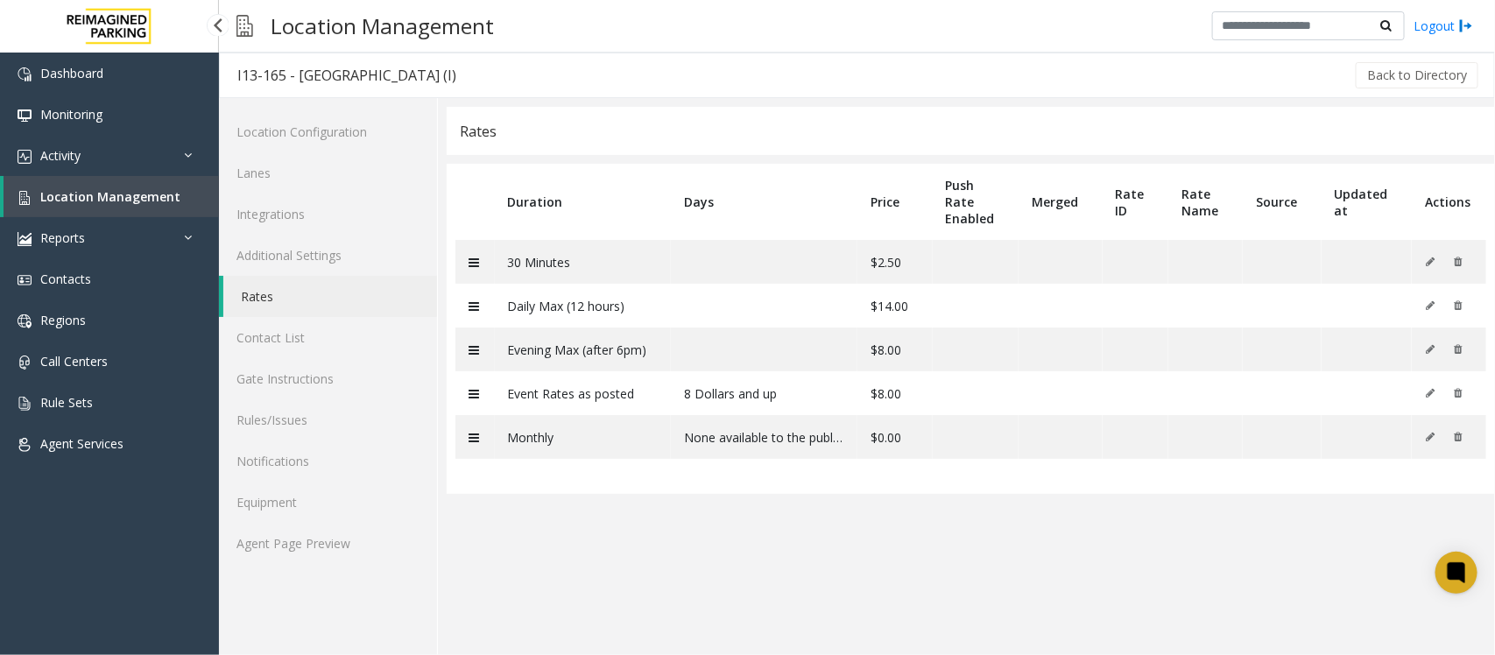
click at [128, 199] on span "Location Management" at bounding box center [110, 196] width 140 height 17
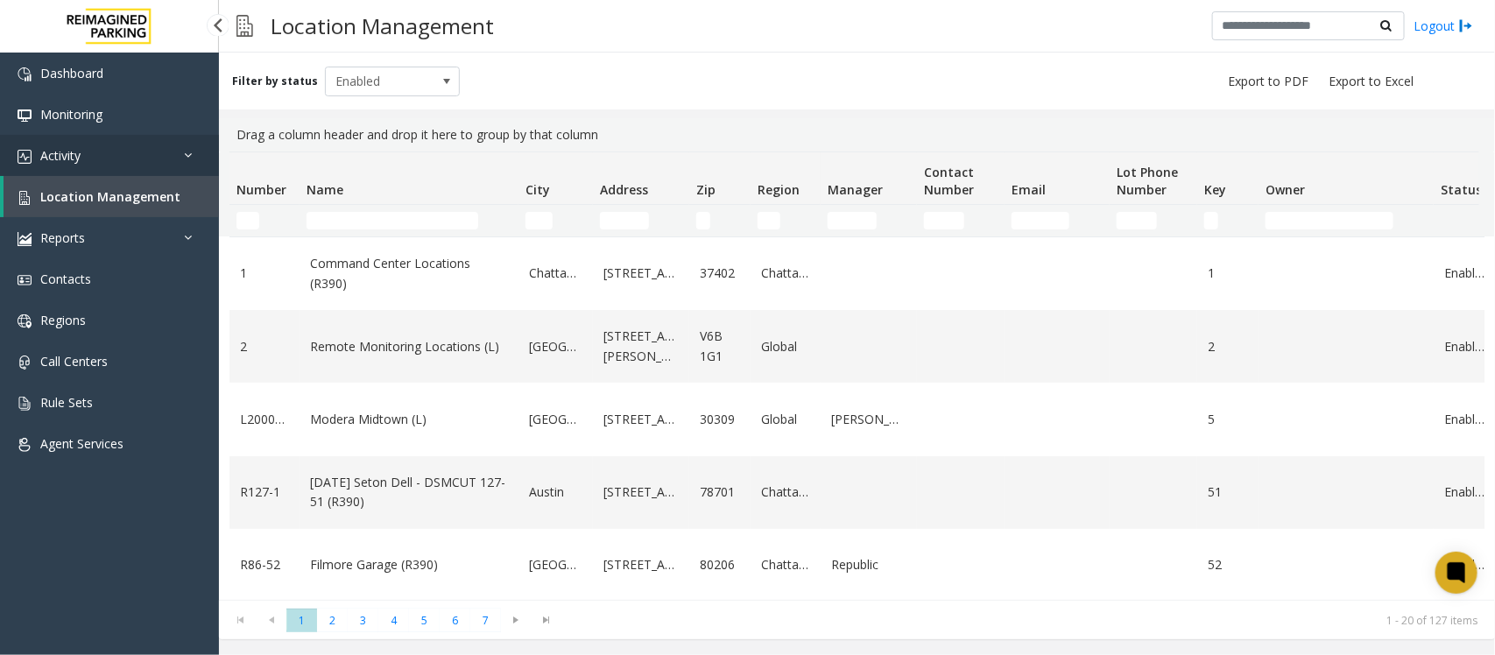
click at [70, 152] on span "Activity" at bounding box center [60, 155] width 40 height 17
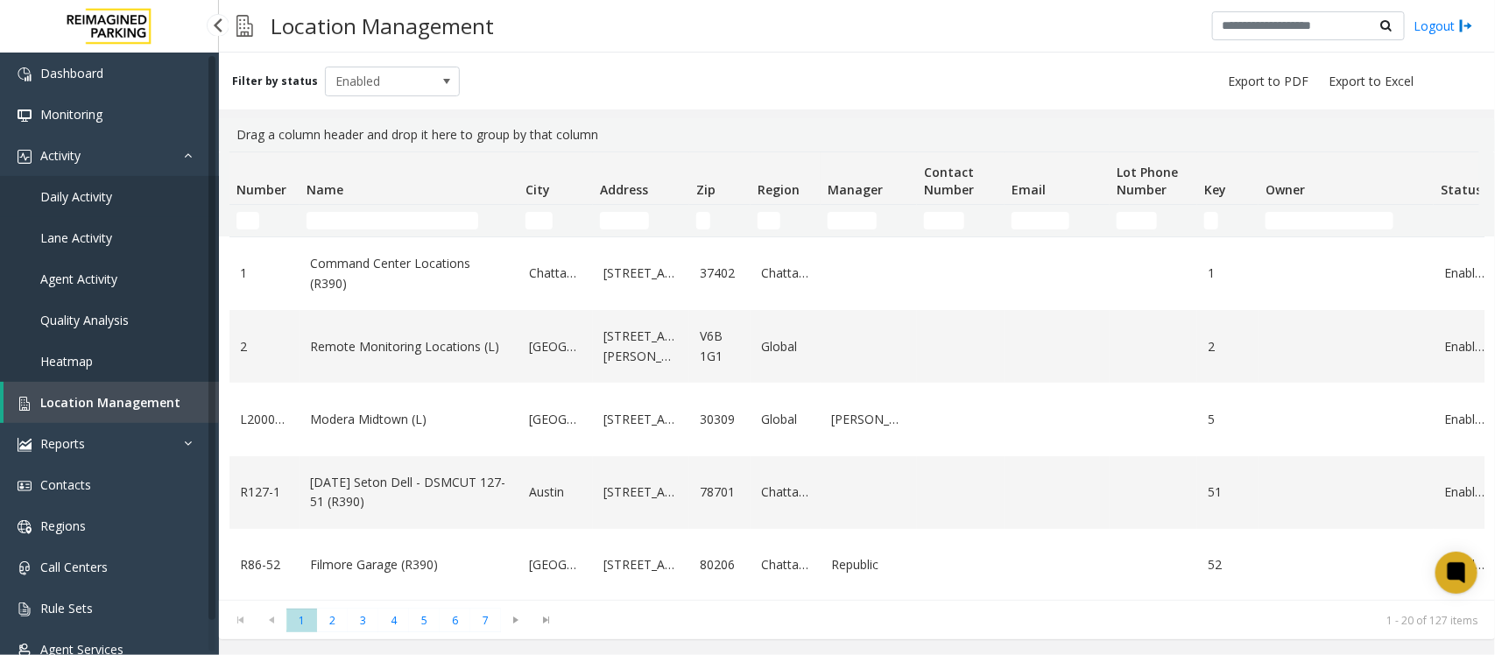
click at [88, 188] on span "Daily Activity" at bounding box center [76, 196] width 72 height 17
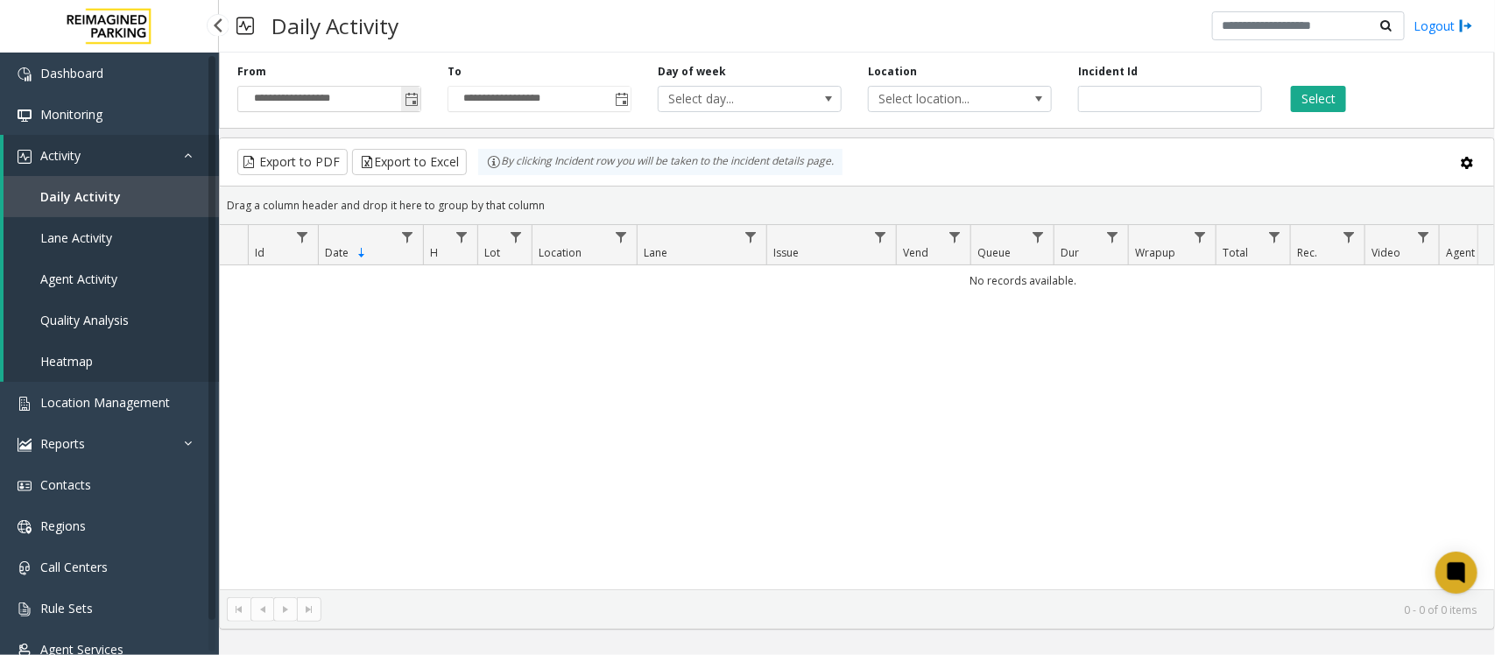
click at [412, 98] on span "Toggle popup" at bounding box center [412, 100] width 14 height 14
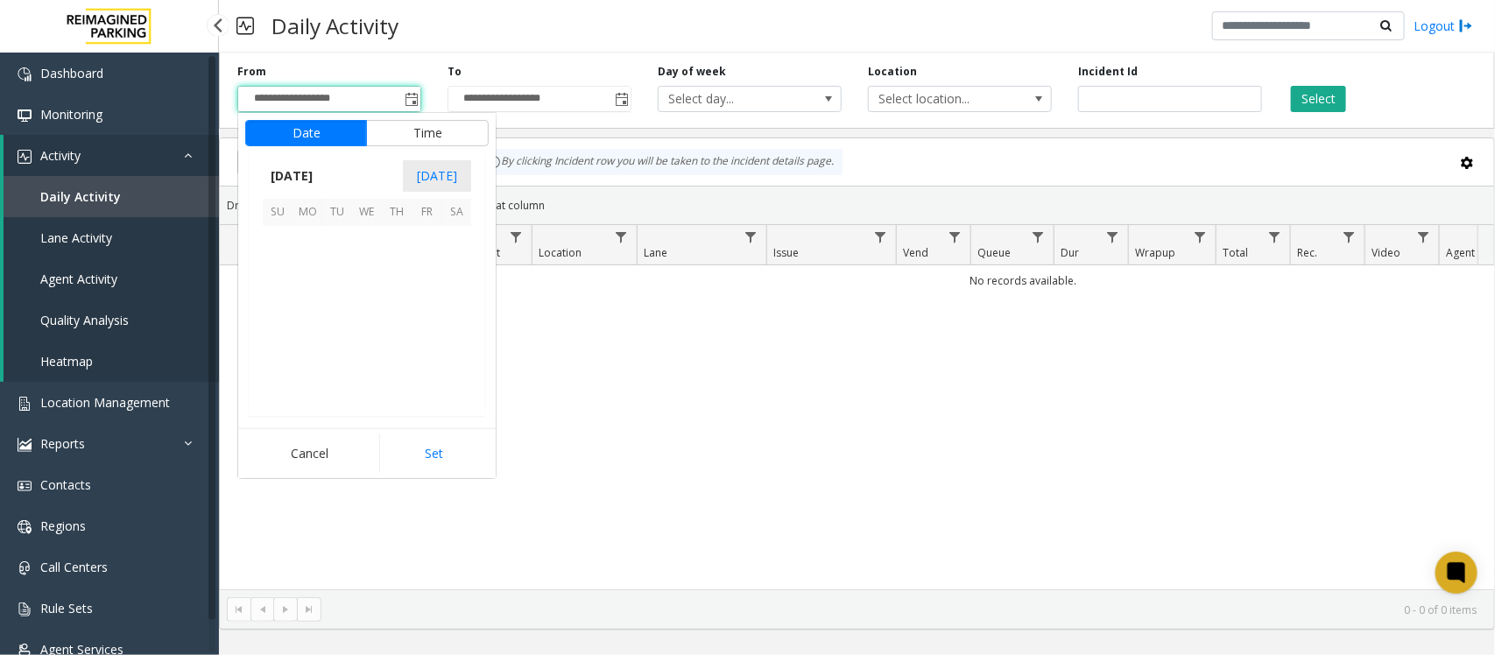
scroll to position [314168, 0]
click at [431, 276] on span "12" at bounding box center [427, 271] width 30 height 30
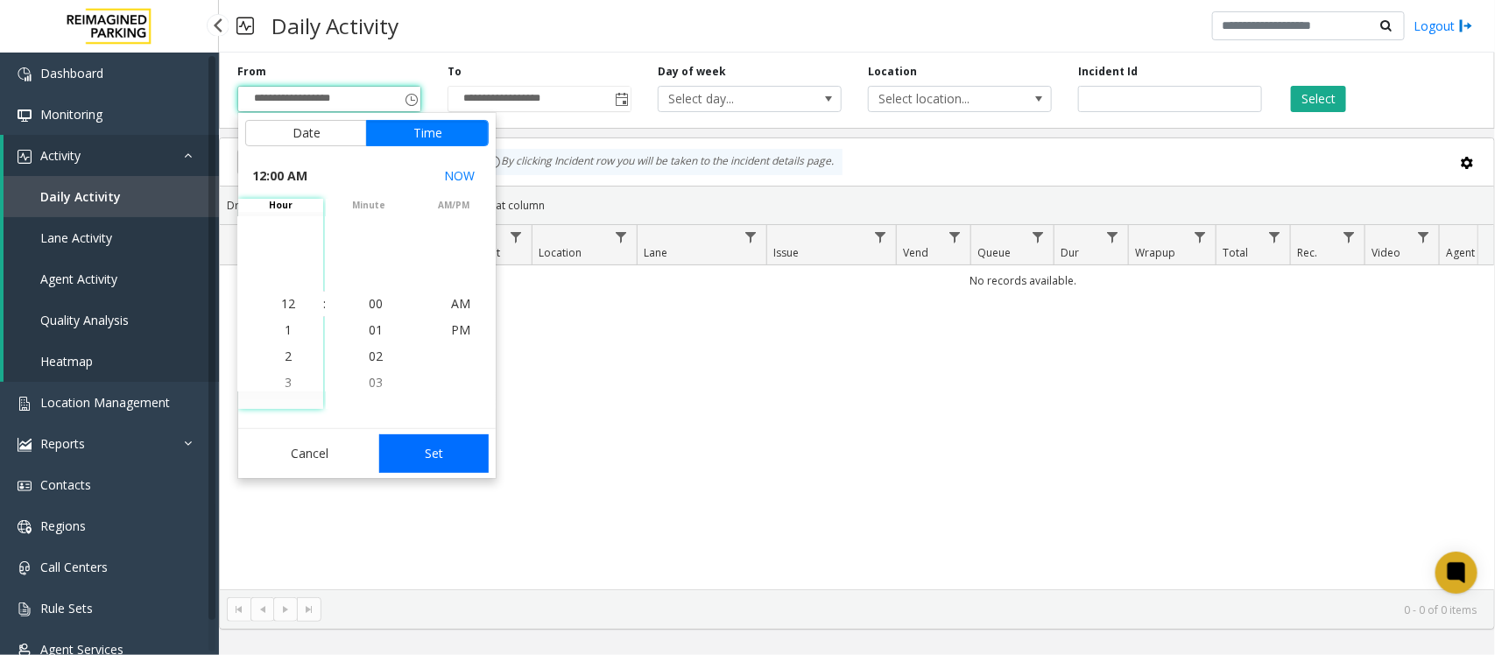
click at [433, 456] on button "Set" at bounding box center [434, 453] width 110 height 39
type input "**********"
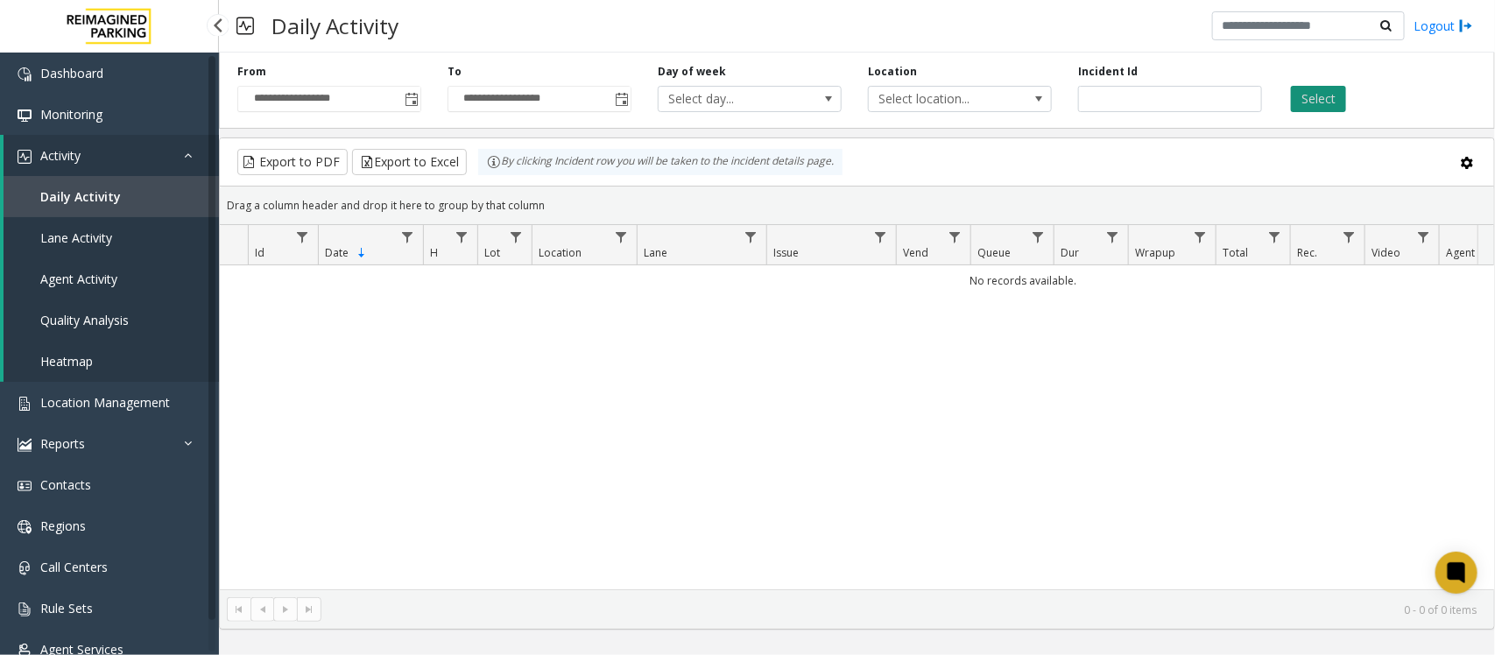
click at [1312, 95] on button "Select" at bounding box center [1318, 99] width 55 height 26
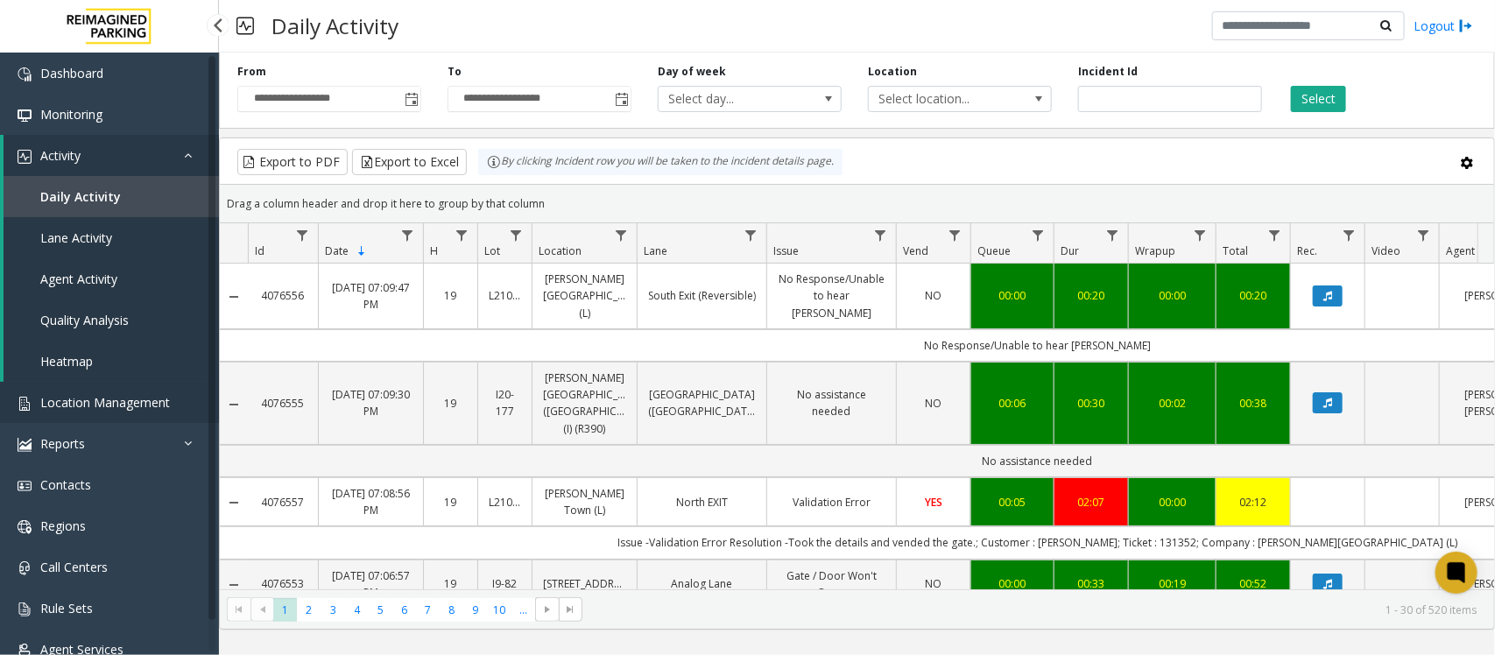
click at [145, 396] on span "Location Management" at bounding box center [105, 402] width 130 height 17
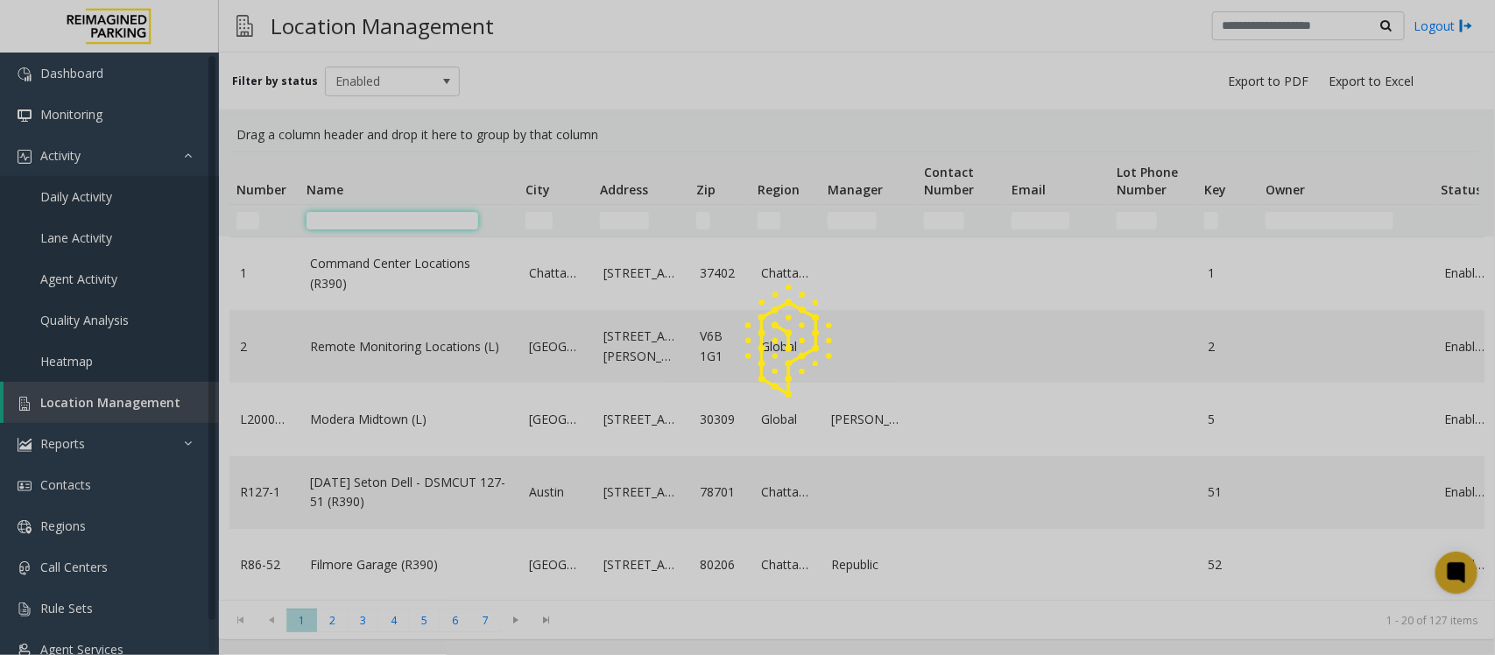
click at [412, 217] on input "Name Filter" at bounding box center [393, 221] width 172 height 18
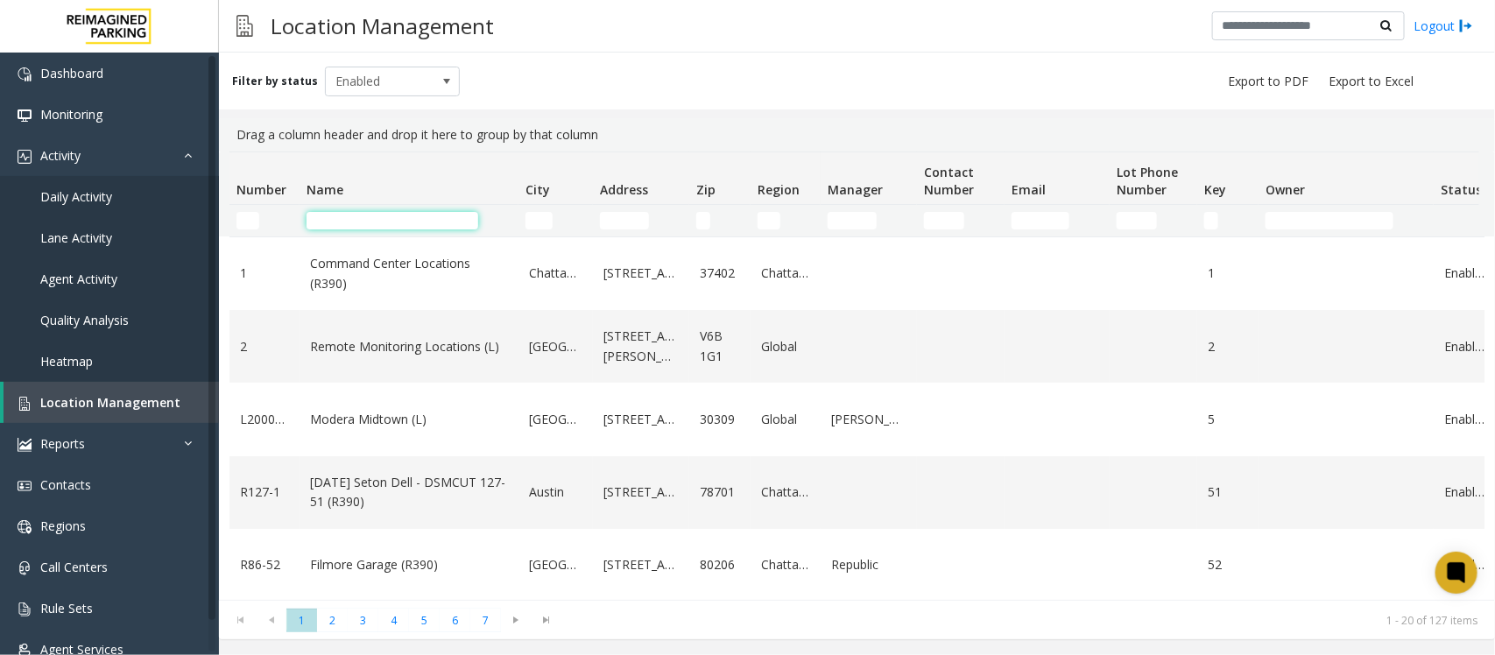
click at [349, 221] on input "Name Filter" at bounding box center [393, 221] width 172 height 18
click at [335, 223] on input "Name Filter" at bounding box center [393, 221] width 172 height 18
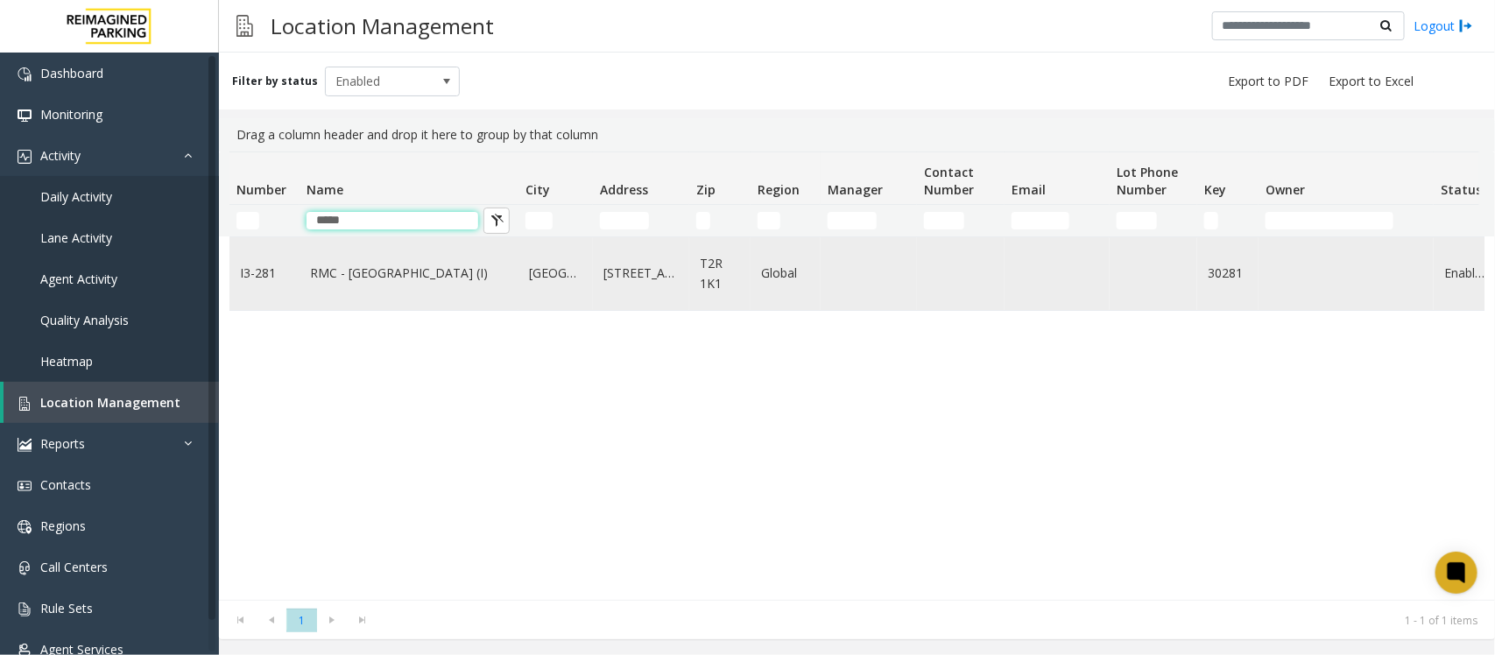
type input "*****"
click at [361, 296] on td "RMC - [GEOGRAPHIC_DATA] (I)" at bounding box center [409, 273] width 219 height 73
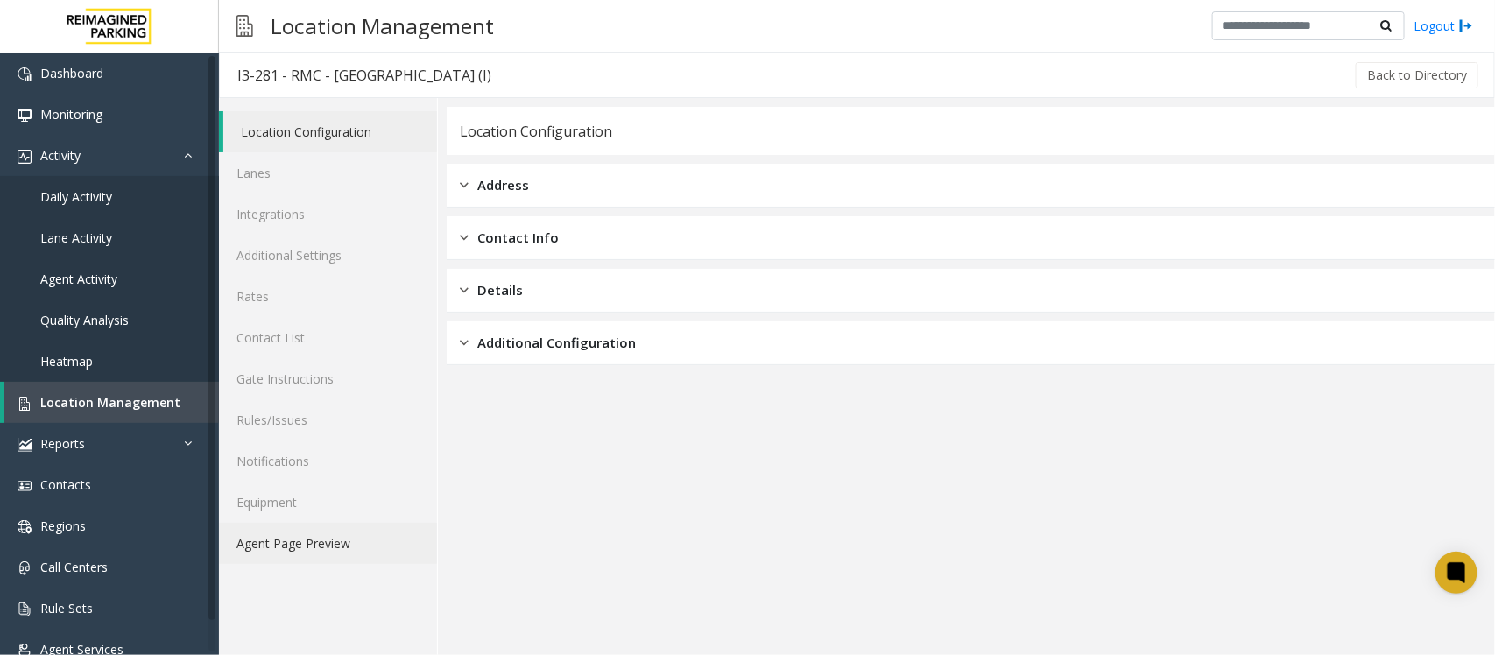
click at [330, 536] on link "Agent Page Preview" at bounding box center [328, 543] width 218 height 41
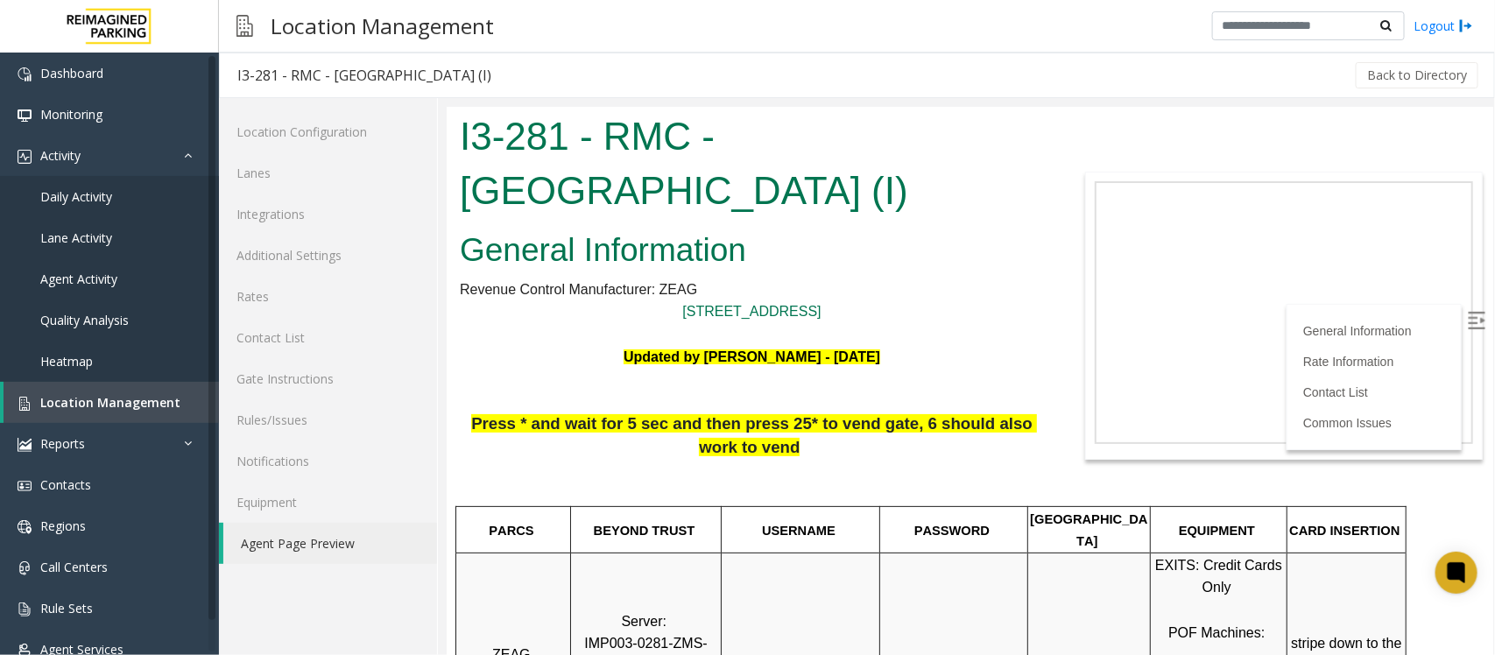
click at [1467, 328] on img at bounding box center [1476, 320] width 18 height 18
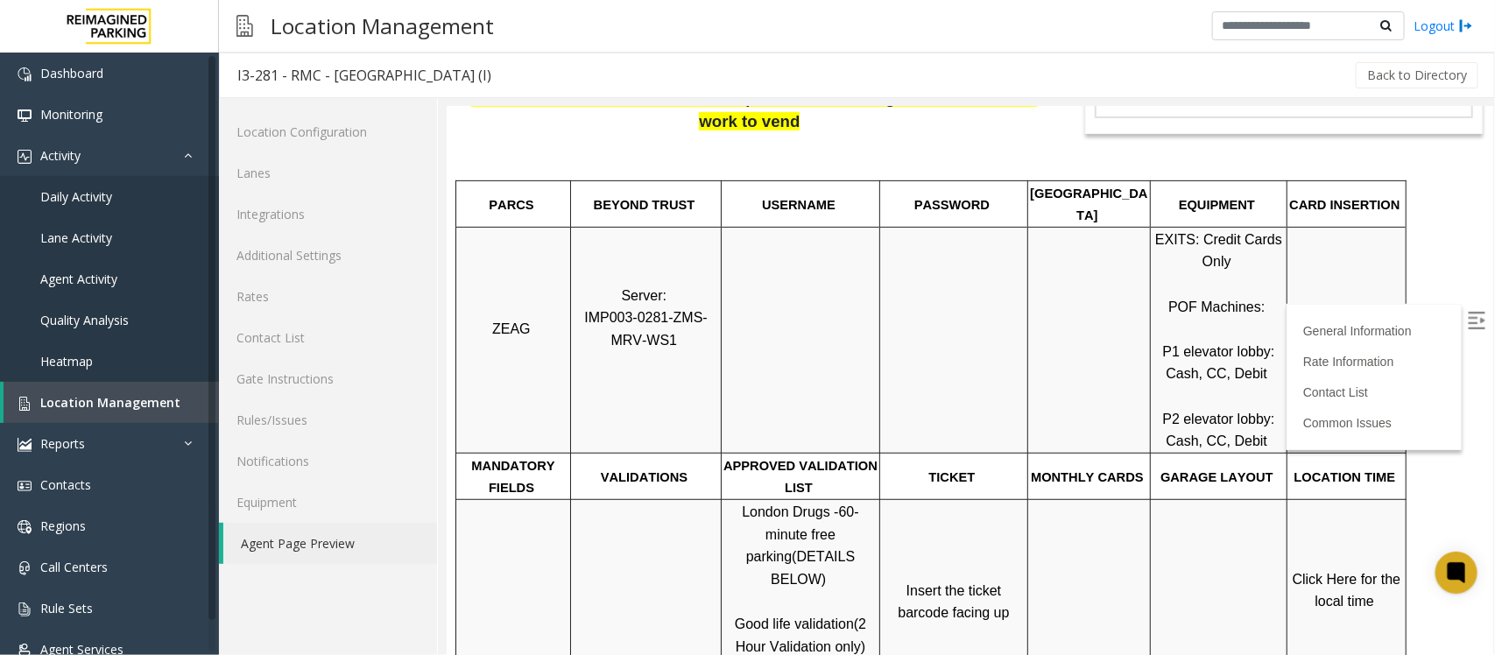
scroll to position [328, 0]
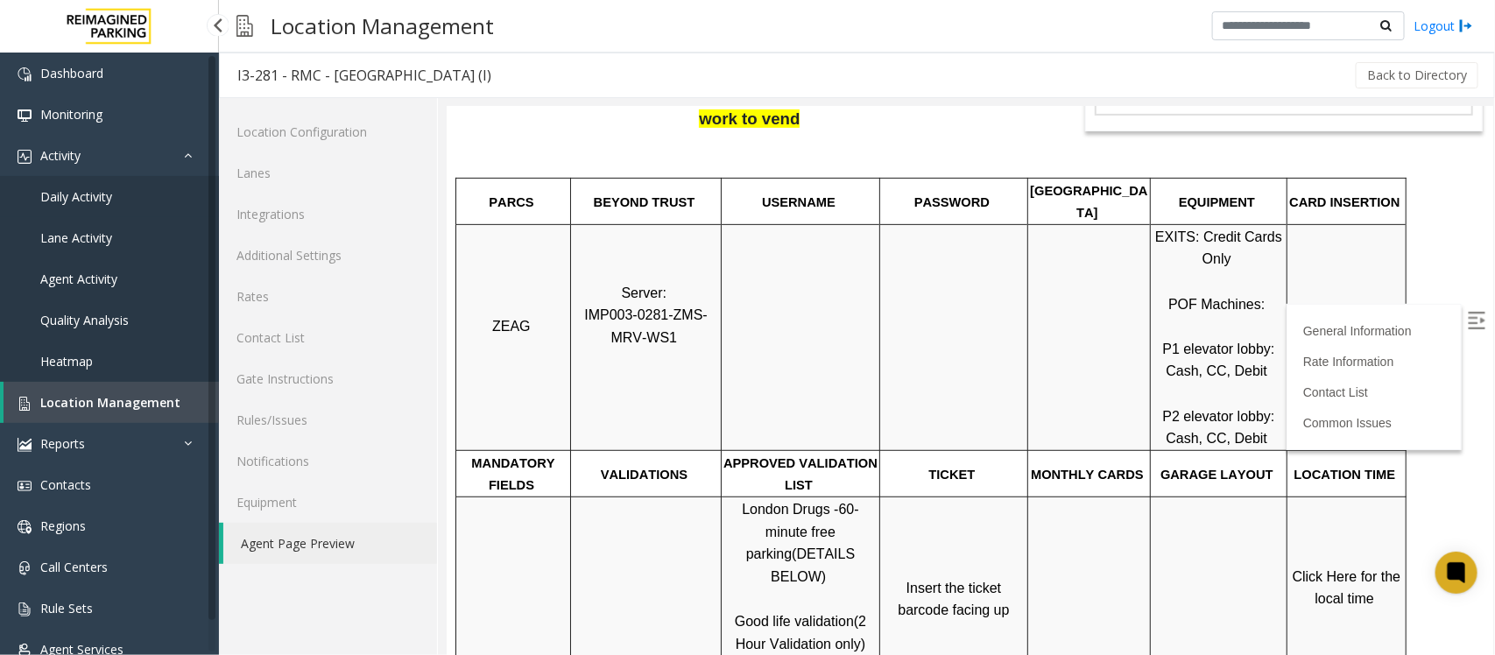
click at [48, 202] on span "Daily Activity" at bounding box center [76, 196] width 72 height 17
